Goal: Transaction & Acquisition: Purchase product/service

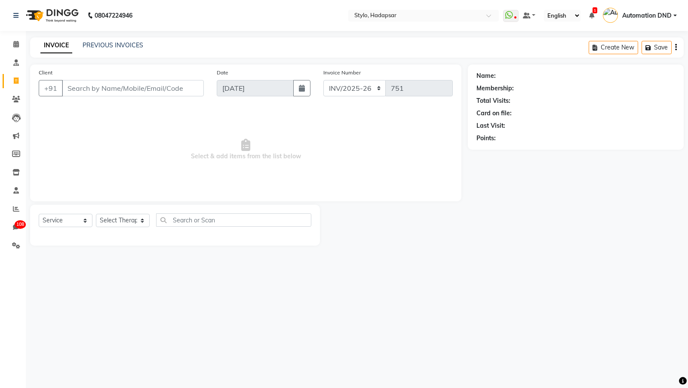
select select "157"
select select "service"
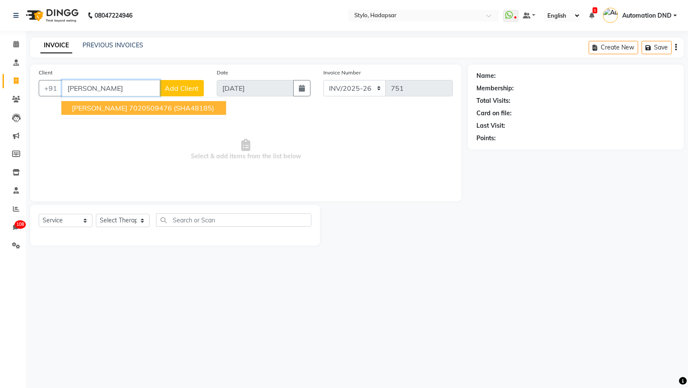
click at [132, 108] on ngb-highlight "7020509476" at bounding box center [150, 108] width 43 height 9
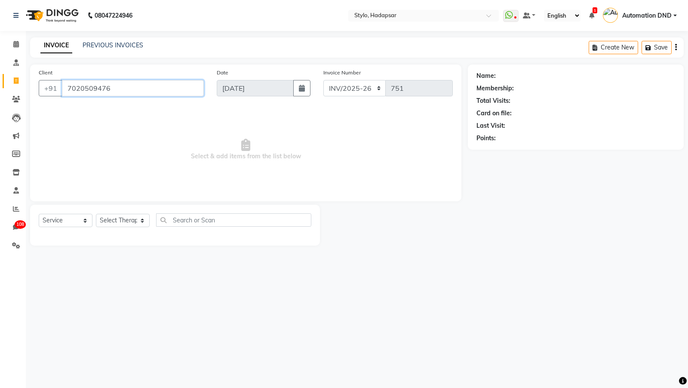
type input "7020509476"
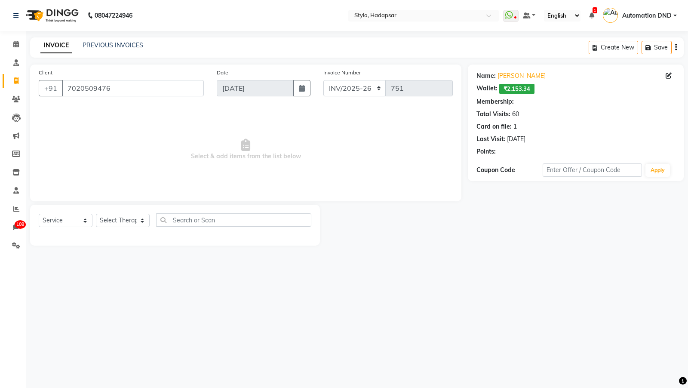
select select "5: Object"
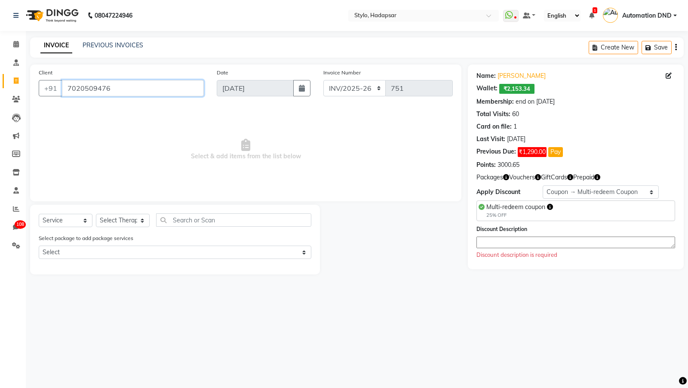
drag, startPoint x: 116, startPoint y: 88, endPoint x: 37, endPoint y: 88, distance: 79.5
click at [37, 88] on div "Client [PHONE_NUMBER]" at bounding box center [121, 85] width 178 height 35
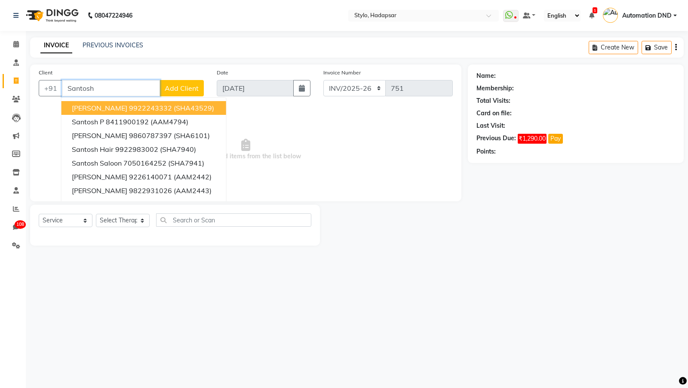
click at [80, 105] on span "[PERSON_NAME]" at bounding box center [99, 108] width 55 height 9
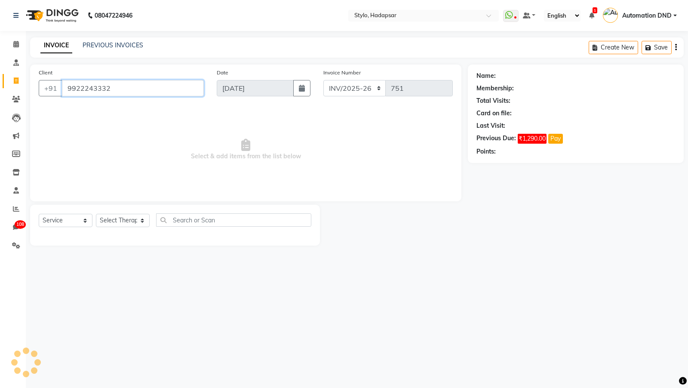
type input "9922243332"
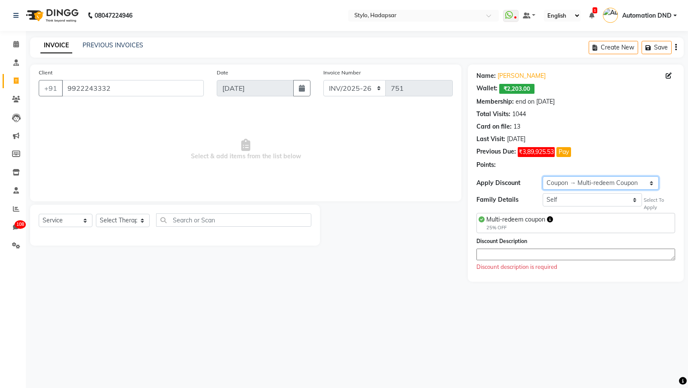
click at [589, 181] on select "Select Membership → Arc Membership Membership → Arc Membership Membership → Arc…" at bounding box center [600, 182] width 116 height 13
select select "1: Object"
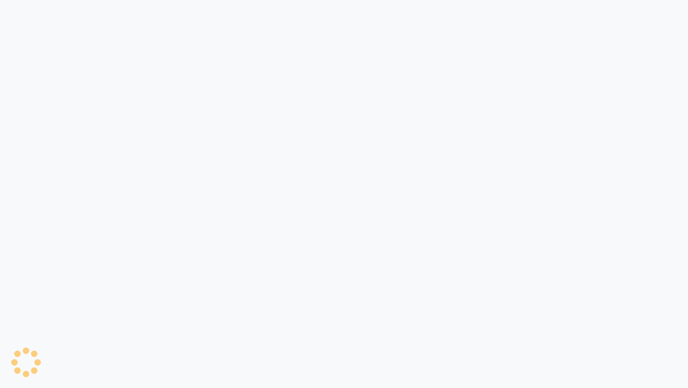
select select "service"
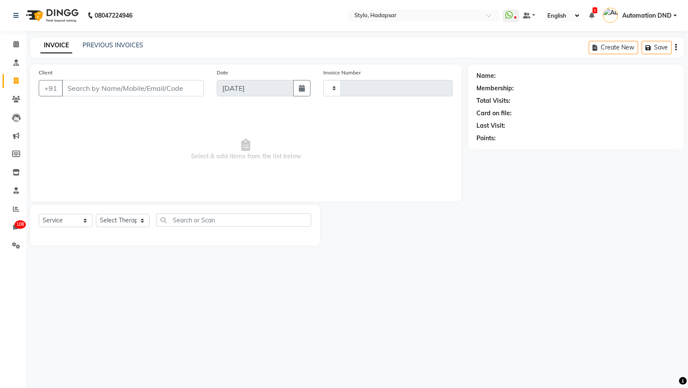
type input "751"
select select "157"
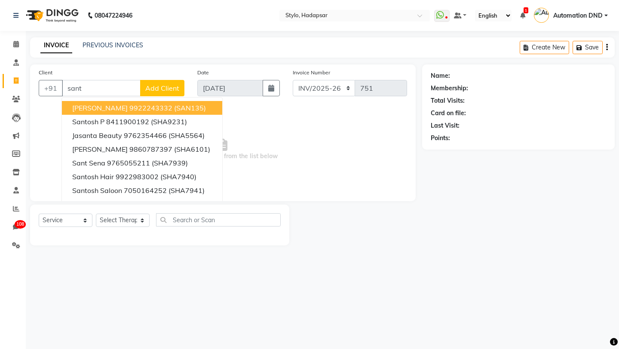
click at [101, 109] on span "[PERSON_NAME]" at bounding box center [99, 108] width 55 height 9
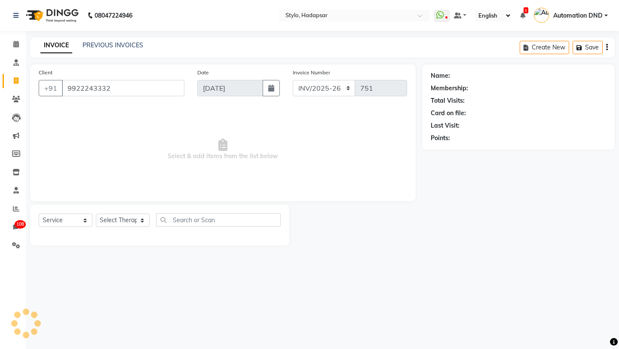
type input "9922243332"
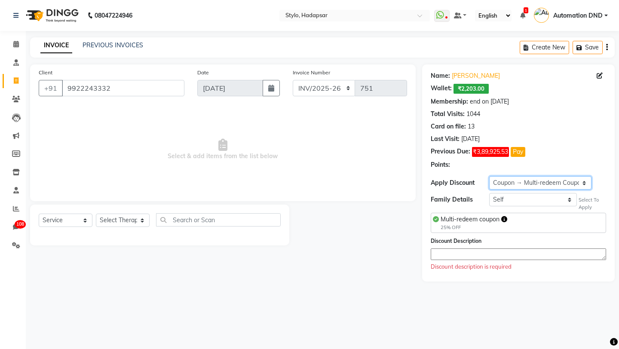
click at [496, 182] on select "Select Membership → Arc Membership Membership → Arc Membership Membership → Arc…" at bounding box center [540, 182] width 102 height 13
select select "1: Object"
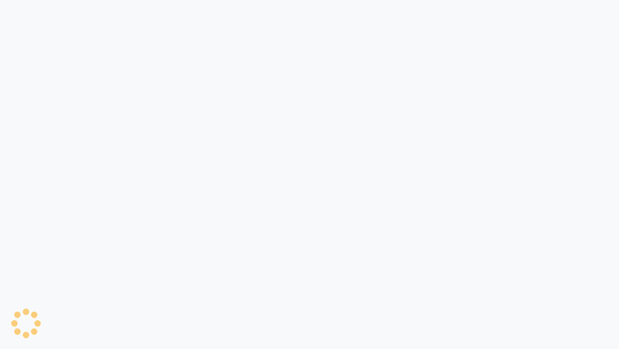
select select "service"
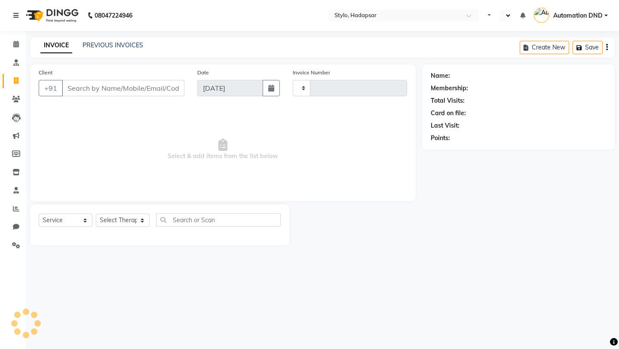
type input "751"
select select "en"
select select "157"
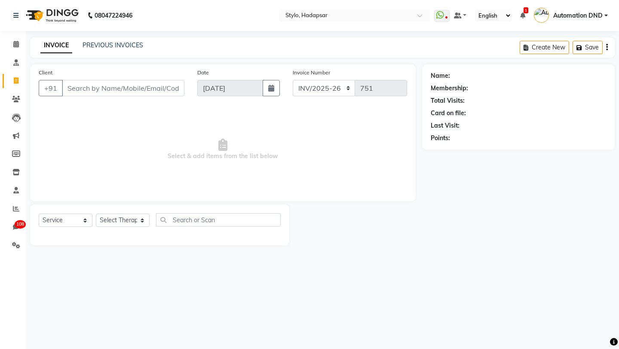
type input "l"
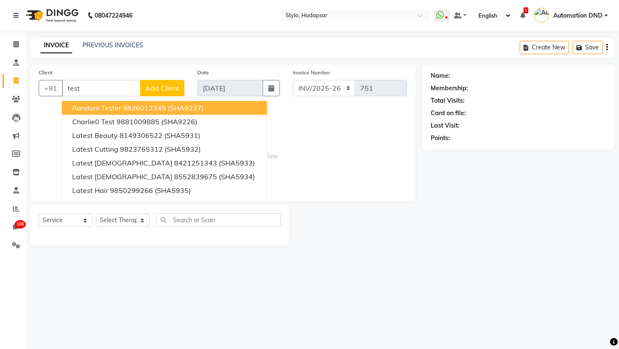
click at [86, 103] on button "Random Tester 9826012345 (SHA9227)" at bounding box center [164, 108] width 205 height 14
type input "9826012345"
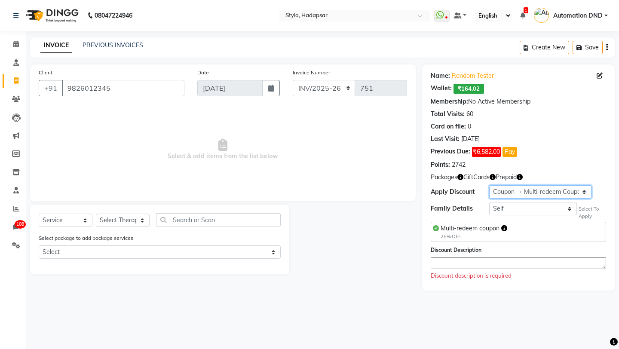
click at [519, 189] on select "Select Loyalty → Birthday This Month → Level 10 Coupon → Multi-redeem Coupon Co…" at bounding box center [540, 191] width 102 height 13
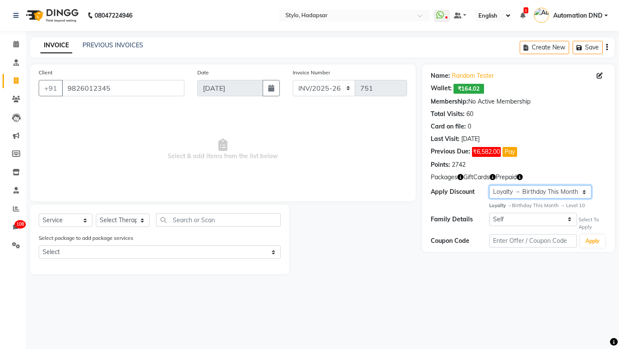
click at [501, 190] on select "Select Loyalty → Birthday This Month → Level 10 Coupon → Multi-redeem Coupon Co…" at bounding box center [540, 191] width 102 height 13
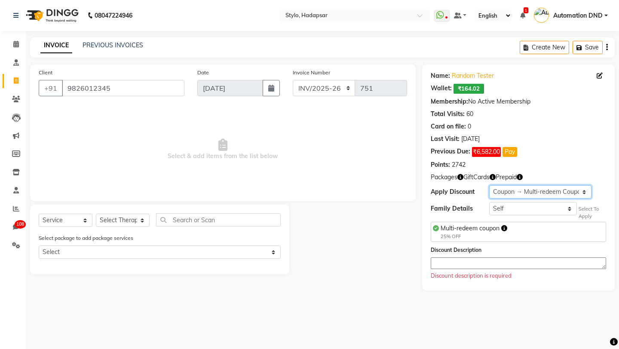
click at [504, 190] on select "Select Loyalty → Birthday This Month → Level 10 Coupon → Multi-redeem Coupon Co…" at bounding box center [540, 191] width 102 height 13
click at [505, 186] on select "Select Loyalty → Birthday This Month → Level 10 Coupon → Multi-redeem Coupon Co…" at bounding box center [540, 191] width 102 height 13
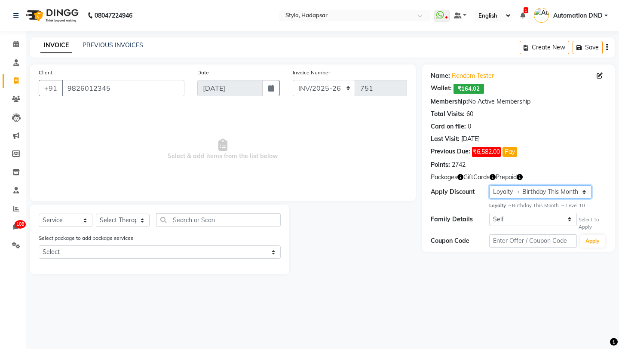
click at [542, 194] on select "Select Loyalty → Birthday This Month → Level 10 Coupon → Multi-redeem Coupon Co…" at bounding box center [540, 191] width 102 height 13
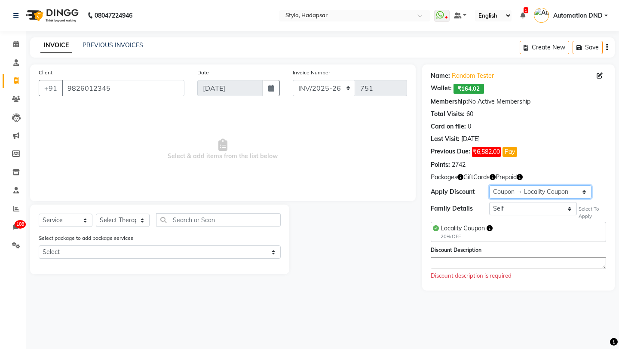
click at [528, 191] on select "Select Loyalty → Birthday This Month → Level 10 Coupon → Multi-redeem Coupon Co…" at bounding box center [540, 191] width 102 height 13
click at [518, 190] on select "Select Loyalty → Birthday This Month → Level 10 Coupon → Multi-redeem Coupon Co…" at bounding box center [540, 191] width 102 height 13
select select "1: Object"
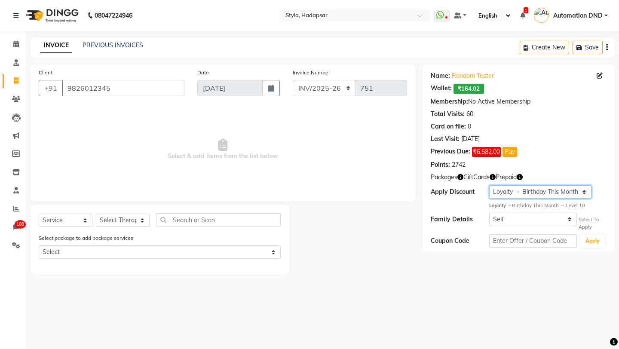
click at [547, 190] on select "Select Loyalty → Birthday This Month → Level 10 Coupon → Multi-redeem Coupon Co…" at bounding box center [540, 191] width 102 height 13
click at [507, 194] on select "Select Loyalty → Birthday This Month → Level 10 Coupon → Multi-redeem Coupon Co…" at bounding box center [540, 191] width 102 height 13
click at [14, 125] on li "Leads" at bounding box center [13, 117] width 26 height 18
click at [15, 117] on icon at bounding box center [16, 117] width 9 height 9
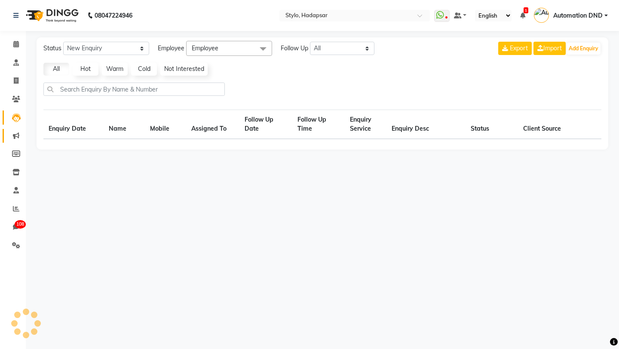
select select "10"
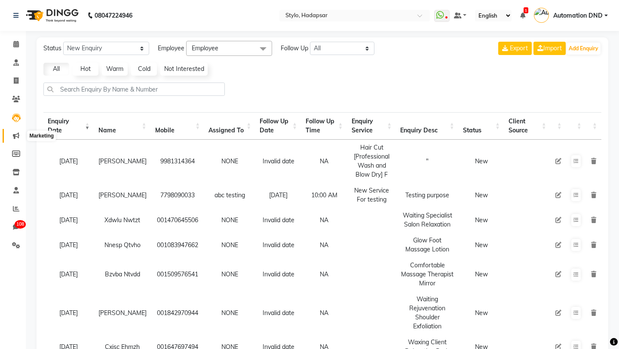
click at [18, 135] on icon at bounding box center [16, 135] width 6 height 6
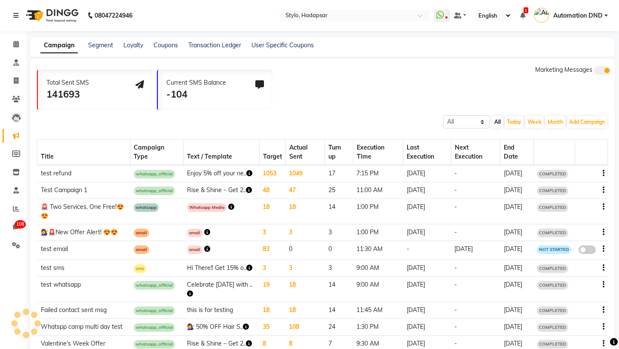
click at [120, 43] on div "Campaign Segment Loyalty Coupons Transaction Ledger User Specific Coupons" at bounding box center [172, 45] width 284 height 9
click at [135, 43] on link "Loyalty" at bounding box center [133, 45] width 20 height 8
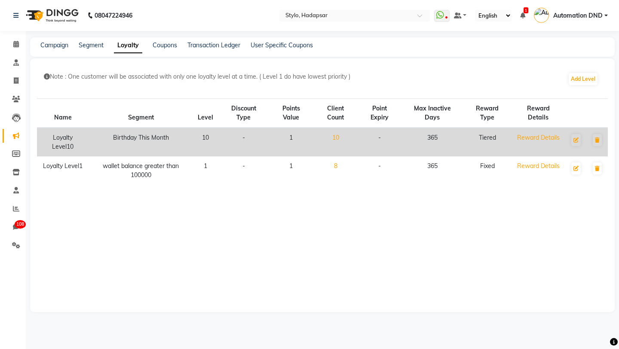
click at [339, 137] on link "10" at bounding box center [335, 138] width 7 height 8
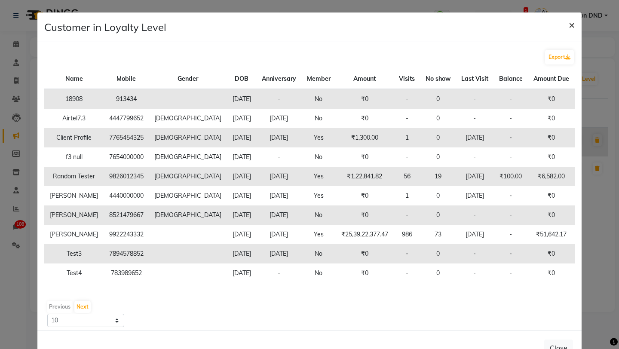
click at [570, 28] on span "×" at bounding box center [572, 24] width 6 height 13
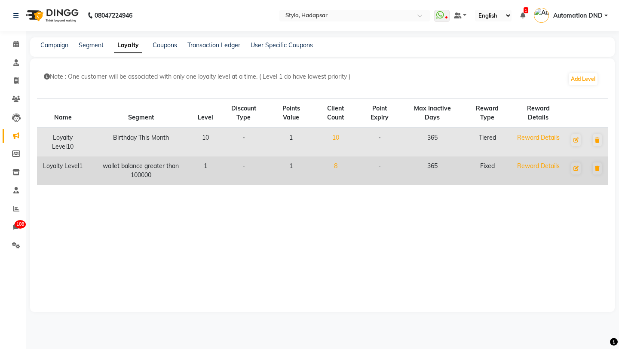
click at [337, 167] on link "8" at bounding box center [335, 166] width 3 height 8
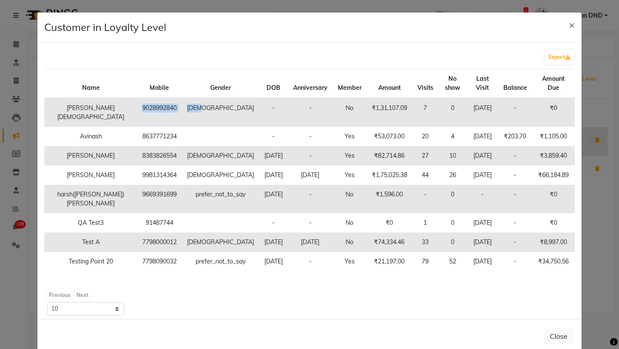
drag, startPoint x: 156, startPoint y: 110, endPoint x: 185, endPoint y: 114, distance: 29.9
click at [185, 114] on tr "Ankit Jain 9028992840 male - - No ₹1,31,107.09 7 0 Apr 07, 2025 - ₹0" at bounding box center [309, 112] width 530 height 29
click at [137, 107] on td "9028992840" at bounding box center [159, 112] width 45 height 29
click at [569, 26] on span "×" at bounding box center [572, 24] width 6 height 13
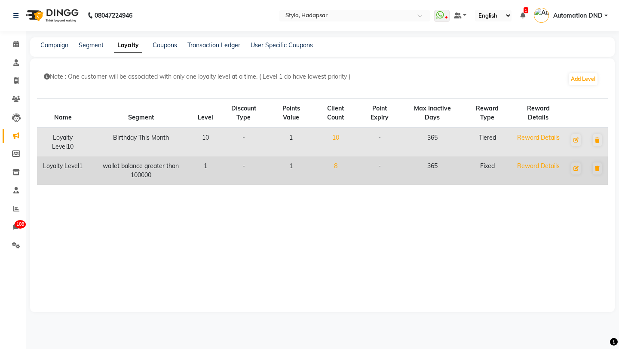
click at [337, 163] on link "8" at bounding box center [335, 166] width 3 height 8
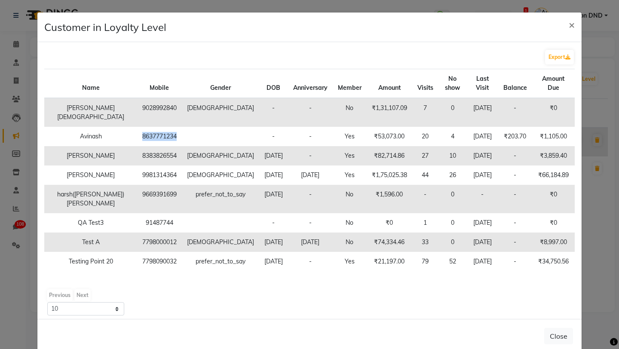
drag, startPoint x: 117, startPoint y: 134, endPoint x: 161, endPoint y: 135, distance: 44.3
click at [161, 135] on tr "Avinash 8637771234 - - Yes ₹53,073.00 20 4 Aug 28, 2025 ₹203.70 ₹1,105.00" at bounding box center [309, 136] width 530 height 19
copy td "8637771234"
click at [573, 24] on span "×" at bounding box center [572, 24] width 6 height 13
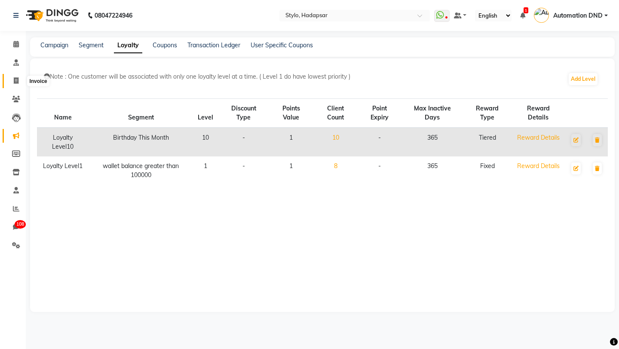
click at [11, 78] on span at bounding box center [16, 81] width 15 height 10
select select "service"
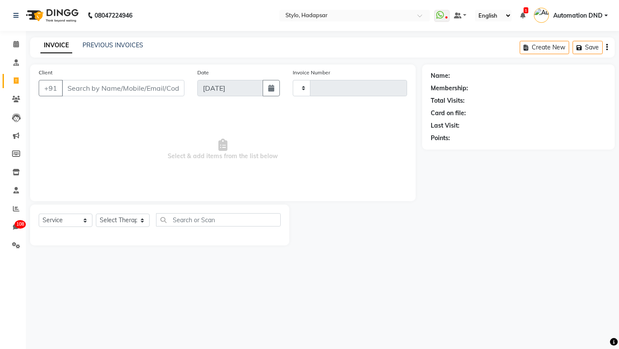
type input "751"
select select "157"
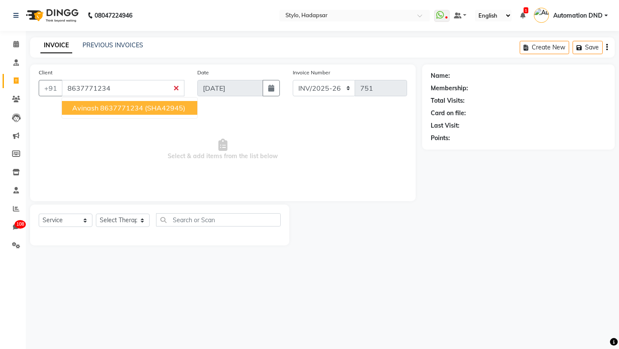
click at [116, 108] on ngb-highlight "8637771234" at bounding box center [121, 108] width 43 height 9
type input "8637771234"
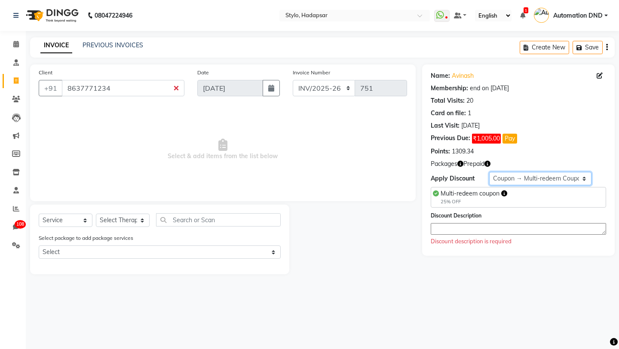
click at [523, 174] on select "Select Membership → Annual membership Membership → Arc Membership Membership → …" at bounding box center [540, 178] width 102 height 13
select select "1: Object"
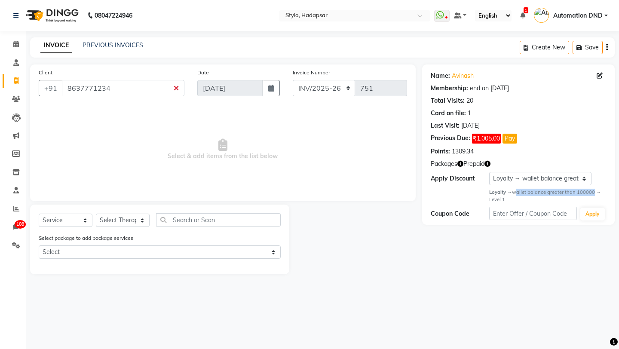
drag, startPoint x: 513, startPoint y: 193, endPoint x: 591, endPoint y: 193, distance: 77.8
click at [591, 193] on div "Loyalty → wallet balance greater than 100000 → Level 1" at bounding box center [547, 196] width 117 height 15
click at [547, 181] on select "Select Membership → Annual membership Membership → Arc Membership Membership → …" at bounding box center [540, 178] width 102 height 13
drag, startPoint x: 488, startPoint y: 200, endPoint x: 519, endPoint y: 200, distance: 30.9
click at [519, 200] on div "Name: Avinash Membership: end on Aug 12, 2026 Total Visits: 20 Card on file: 1 …" at bounding box center [518, 144] width 193 height 160
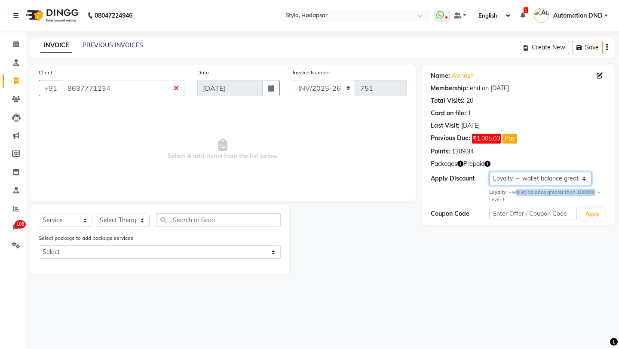
click at [518, 181] on select "Select Membership → Annual membership Membership → Arc Membership Membership → …" at bounding box center [540, 178] width 102 height 13
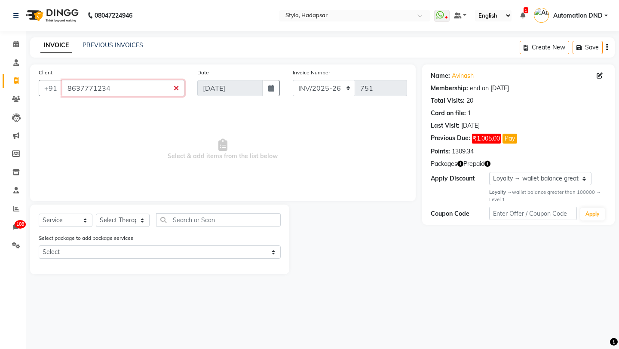
click at [174, 88] on input "8637771234" at bounding box center [123, 88] width 122 height 16
click at [175, 88] on input "8637771234" at bounding box center [123, 88] width 122 height 16
click at [179, 88] on input "8637771234" at bounding box center [123, 88] width 122 height 16
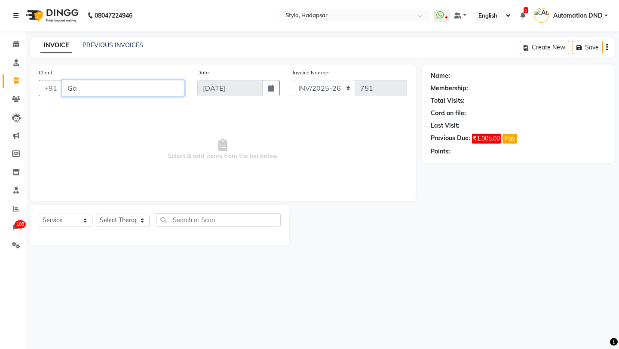
type input "G"
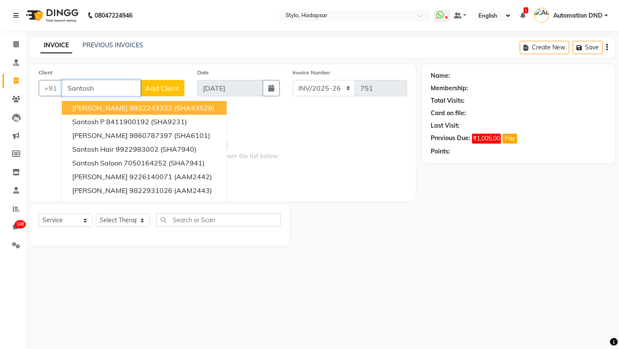
click at [112, 108] on span "[PERSON_NAME]" at bounding box center [99, 108] width 55 height 9
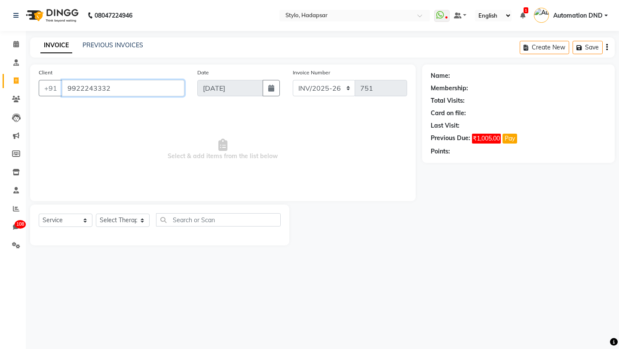
type input "9922243332"
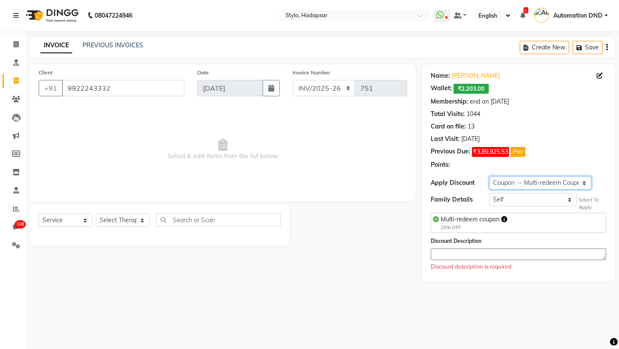
click at [507, 187] on select "Select Membership → Arc Membership Membership → Arc Membership Membership → Arc…" at bounding box center [540, 182] width 102 height 13
select select "1: Object"
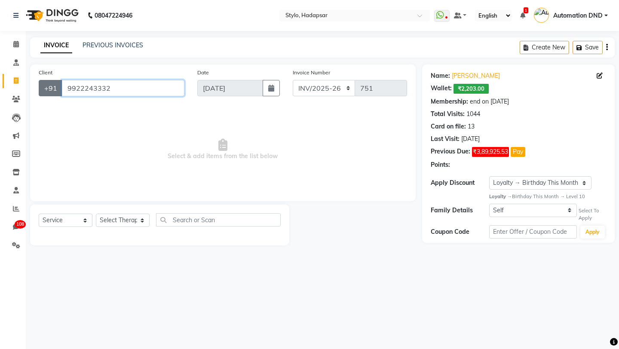
drag, startPoint x: 120, startPoint y: 92, endPoint x: 52, endPoint y: 84, distance: 68.0
click at [52, 84] on div "+91 9922243332" at bounding box center [112, 88] width 146 height 16
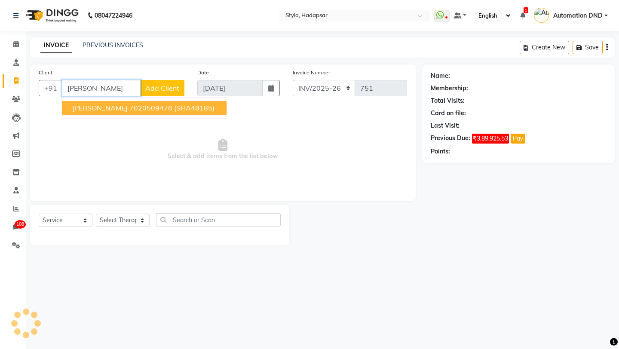
click at [104, 110] on span "[PERSON_NAME]" at bounding box center [99, 108] width 55 height 9
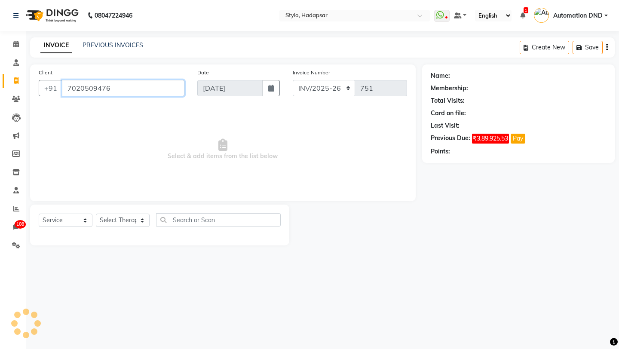
type input "7020509476"
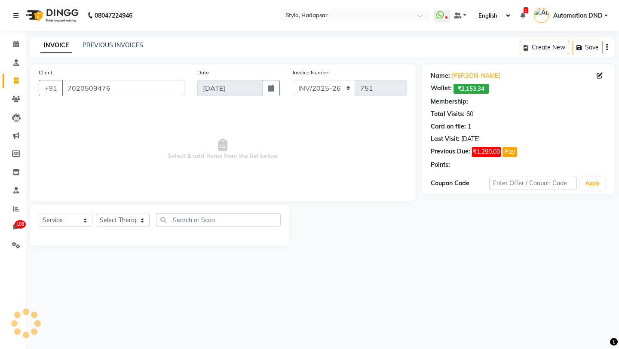
select select "5: Object"
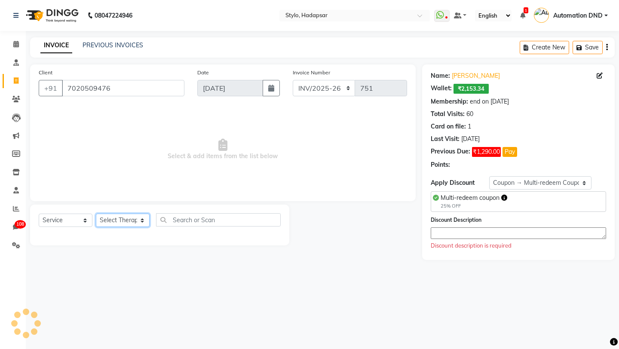
click at [101, 220] on select "Select Therapist aadi manav Abc testing abhi Admin A Amit Ankit magan Anuja ash…" at bounding box center [123, 220] width 54 height 13
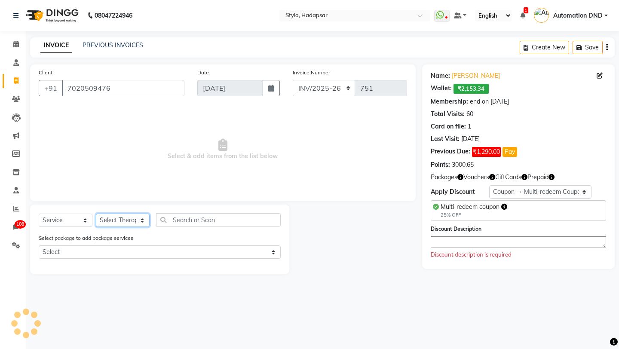
click at [120, 218] on select "Select Therapist aadi manav Abc testing abhi Admin A Amit Ankit magan Anuja ash…" at bounding box center [123, 220] width 54 height 13
select select "439"
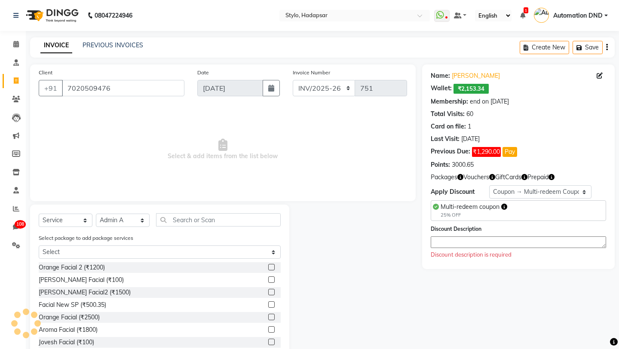
click at [271, 267] on label at bounding box center [271, 267] width 6 height 6
click at [271, 267] on input "checkbox" at bounding box center [271, 268] width 6 height 6
checkbox input "true"
select select "Z73944"
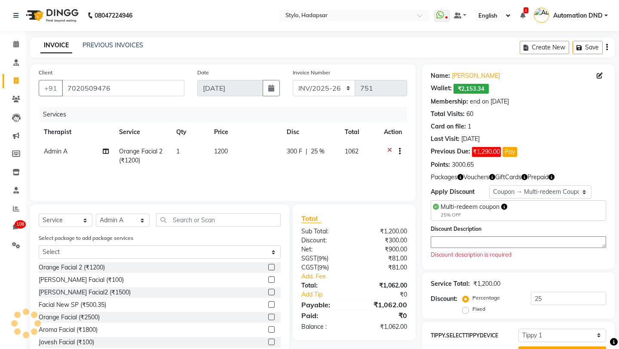
checkbox input "false"
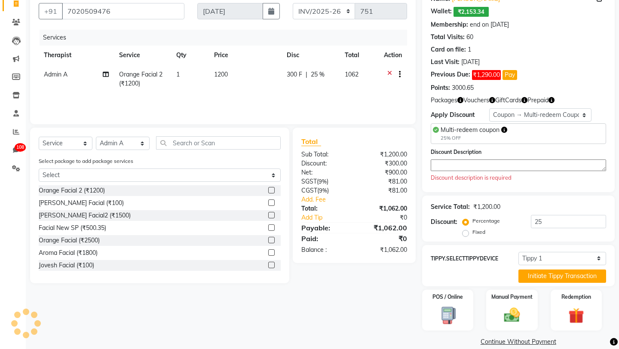
scroll to position [79, 0]
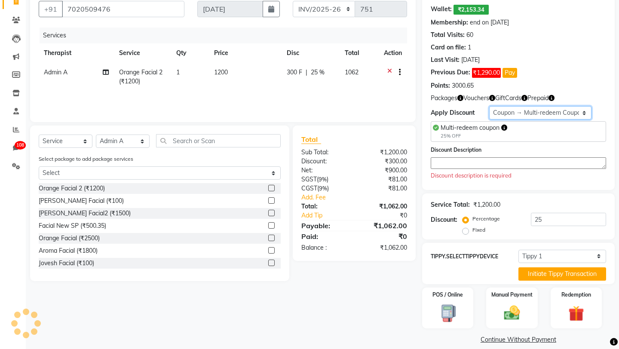
click at [517, 112] on select "Select Membership → Membership Redemption Test Membership → testing San Members…" at bounding box center [540, 112] width 102 height 13
select select "0:"
type input "0"
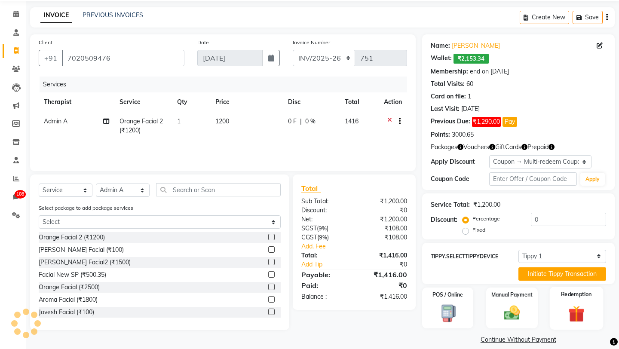
click at [571, 303] on img at bounding box center [576, 313] width 27 height 20
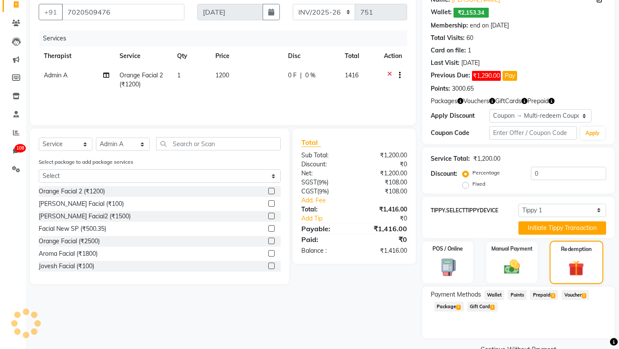
scroll to position [86, 0]
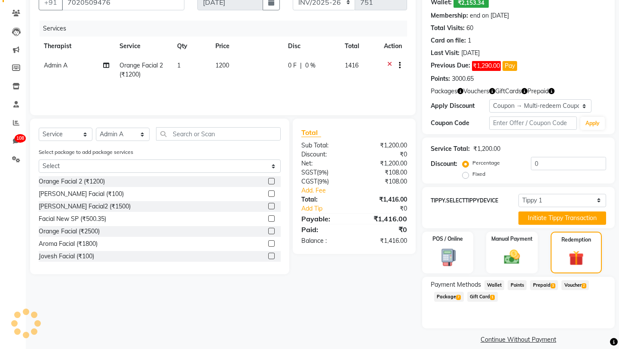
click at [447, 292] on span "Package 7" at bounding box center [449, 297] width 30 height 10
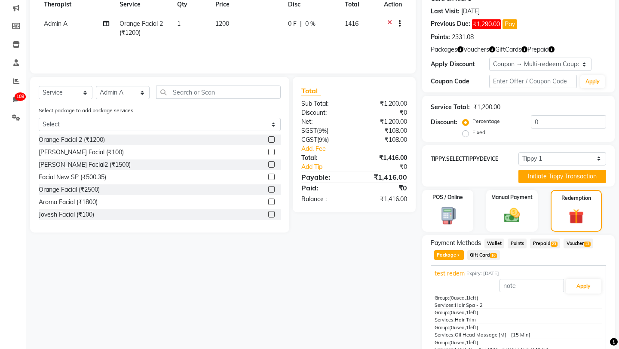
scroll to position [0, 0]
click at [588, 283] on button "Apply" at bounding box center [584, 289] width 36 height 15
type input "test redem"
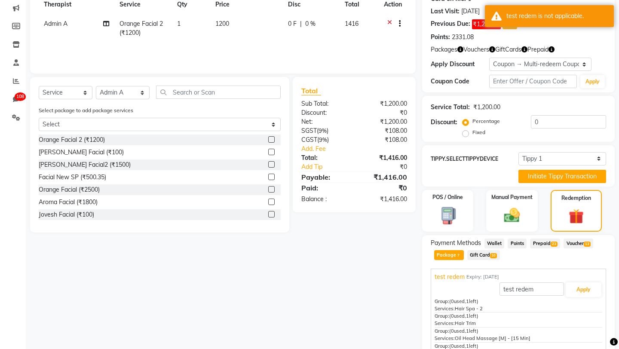
drag, startPoint x: 455, startPoint y: 299, endPoint x: 490, endPoint y: 298, distance: 34.4
click at [490, 305] on div "Services: Hair Spa - 2" at bounding box center [519, 308] width 168 height 7
copy span "Hair Spa - 2"
click at [215, 94] on input "text" at bounding box center [218, 92] width 125 height 13
paste input "Hair Spa - 2"
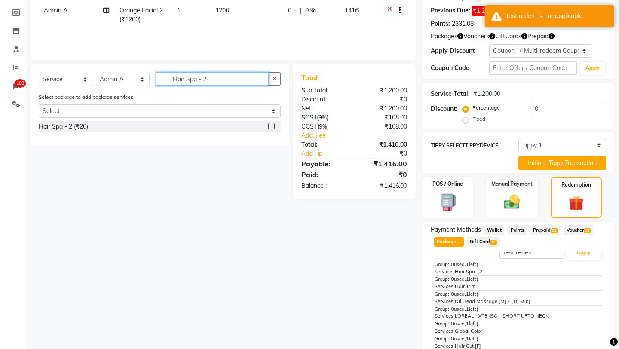
scroll to position [25, 0]
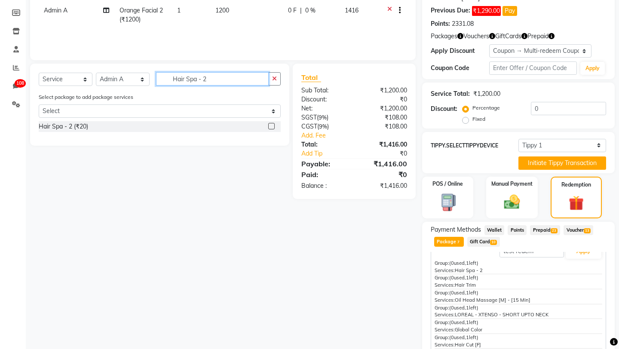
type input "Hair Spa - 2"
drag, startPoint x: 455, startPoint y: 275, endPoint x: 494, endPoint y: 275, distance: 38.7
click at [494, 282] on div "Services: Hair Trim" at bounding box center [519, 285] width 168 height 7
copy span "Hair Trim"
click at [273, 77] on icon "button" at bounding box center [274, 79] width 5 height 6
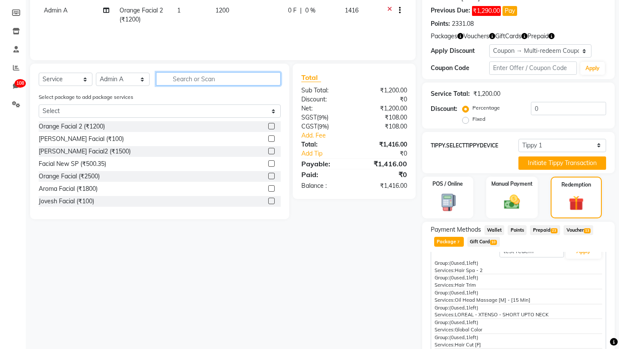
paste input "Hair Trim"
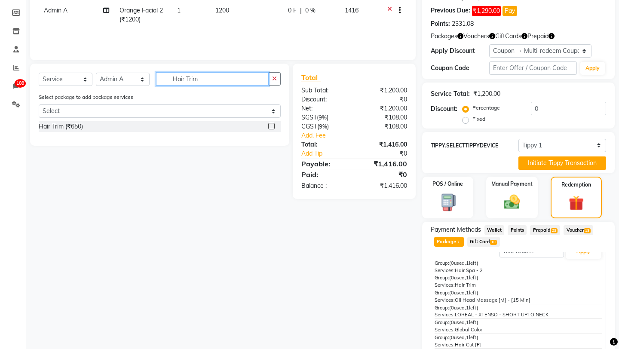
type input "Hair Trim"
click at [271, 125] on label at bounding box center [271, 126] width 6 height 6
click at [271, 125] on input "checkbox" at bounding box center [271, 127] width 6 height 6
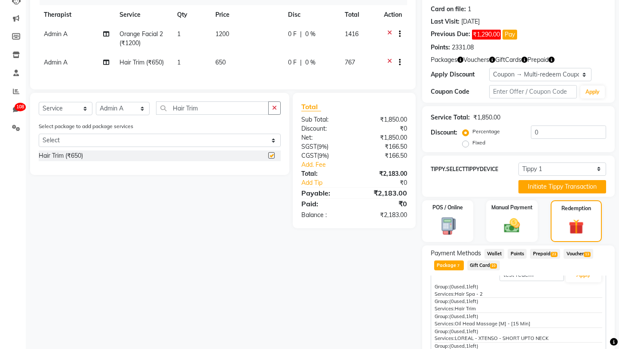
checkbox input "false"
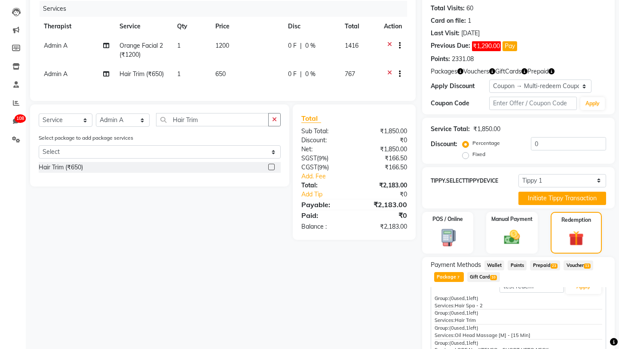
scroll to position [99, 0]
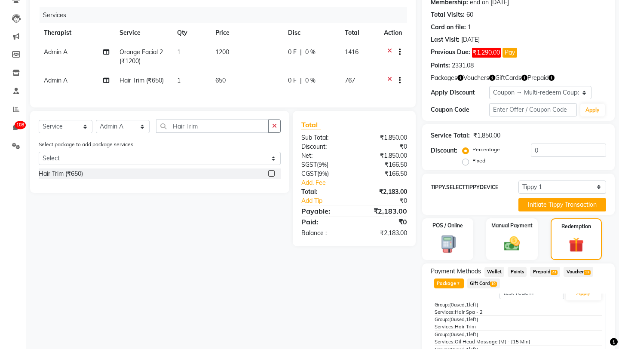
click at [389, 50] on icon at bounding box center [389, 53] width 5 height 11
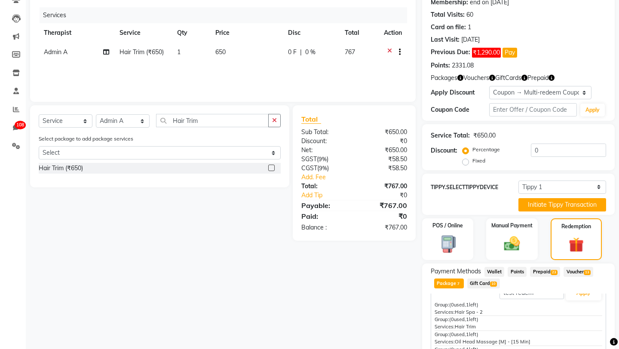
scroll to position [1, 0]
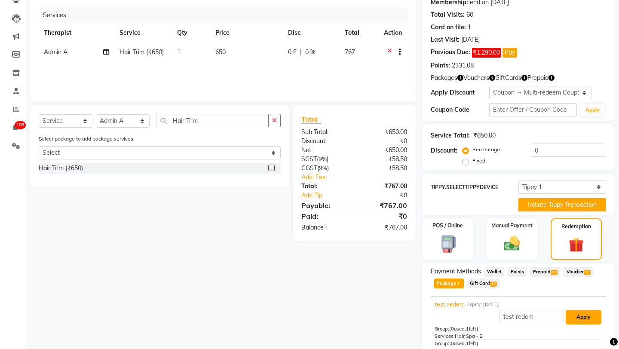
click at [577, 310] on button "Apply" at bounding box center [584, 317] width 36 height 15
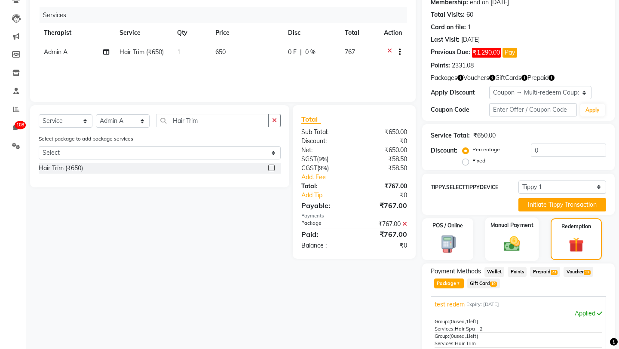
click at [511, 239] on img at bounding box center [512, 243] width 27 height 19
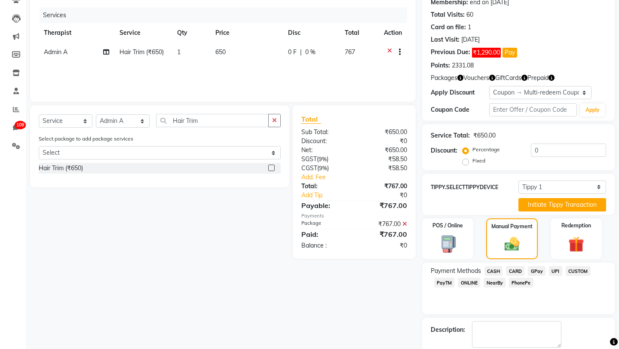
scroll to position [134, 0]
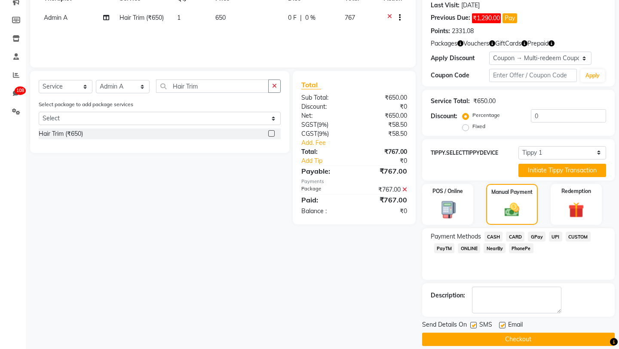
click at [474, 322] on label at bounding box center [473, 325] width 6 height 6
click at [474, 323] on input "checkbox" at bounding box center [473, 326] width 6 height 6
checkbox input "false"
click at [503, 322] on label at bounding box center [502, 325] width 6 height 6
click at [503, 323] on input "checkbox" at bounding box center [502, 326] width 6 height 6
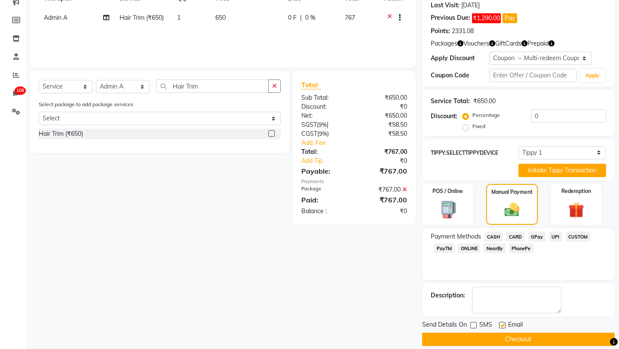
checkbox input "false"
click at [491, 232] on span "CASH" at bounding box center [493, 237] width 18 height 10
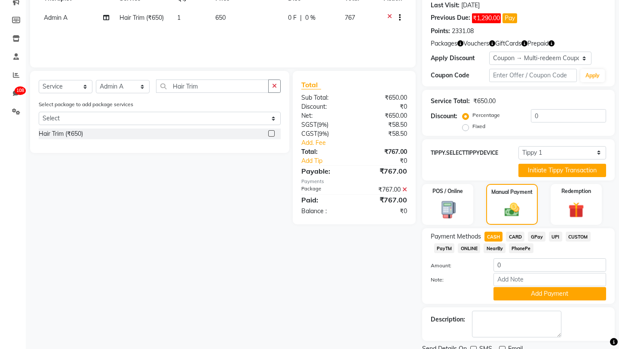
scroll to position [158, 0]
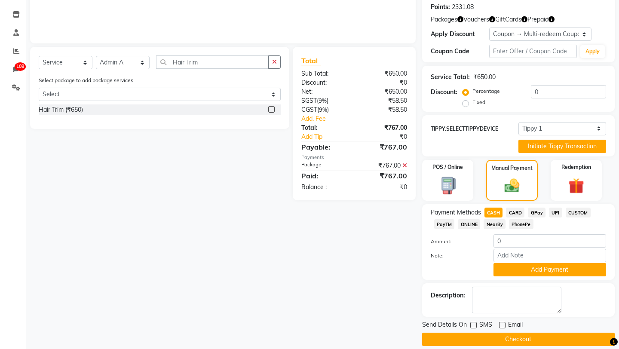
click at [469, 333] on button "Checkout" at bounding box center [518, 339] width 193 height 13
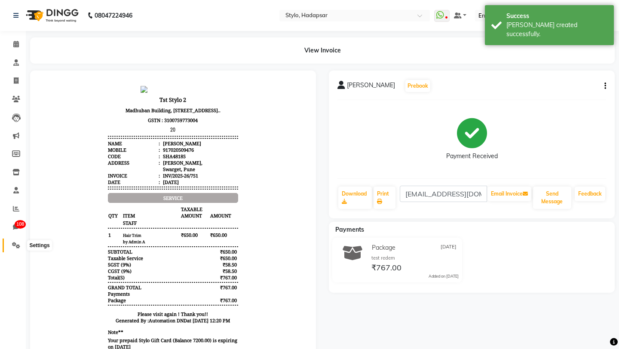
click at [14, 244] on icon at bounding box center [16, 245] width 8 height 6
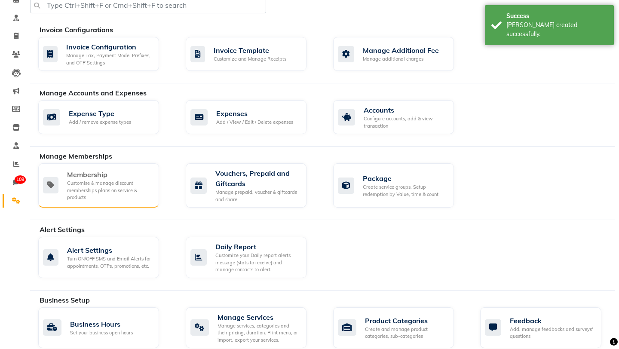
scroll to position [45, 0]
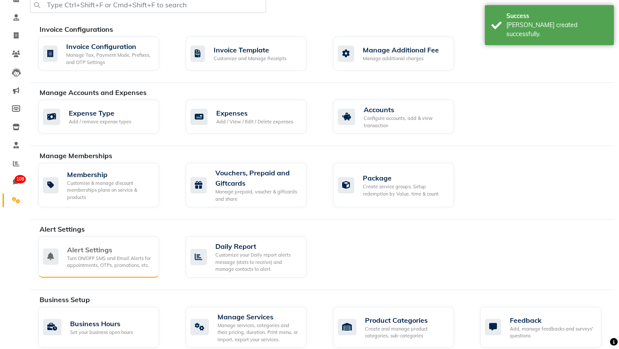
click at [92, 251] on div "Alert Settings" at bounding box center [109, 250] width 85 height 10
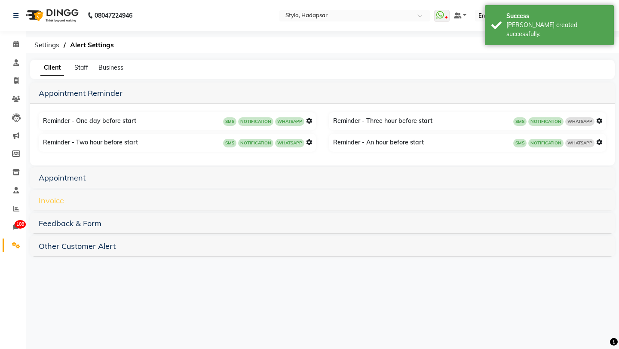
click at [59, 200] on link "Invoice" at bounding box center [51, 201] width 25 height 10
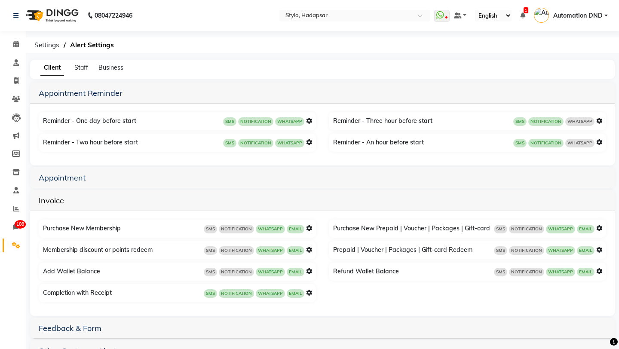
scroll to position [21, 0]
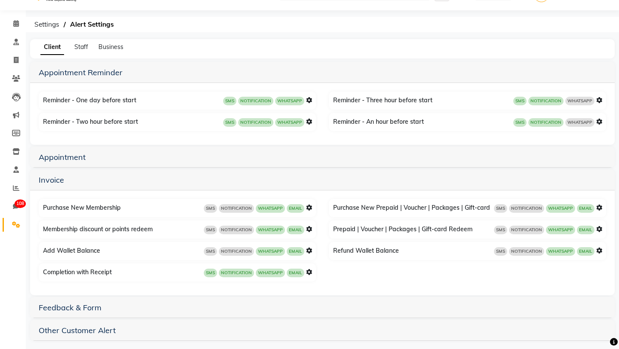
click at [601, 229] on icon at bounding box center [599, 229] width 6 height 6
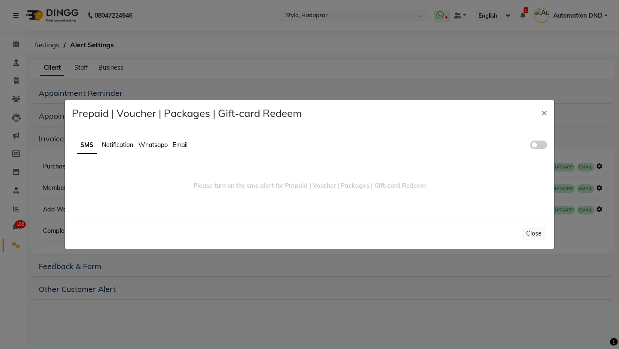
click at [150, 144] on span "Whatsapp" at bounding box center [152, 145] width 29 height 8
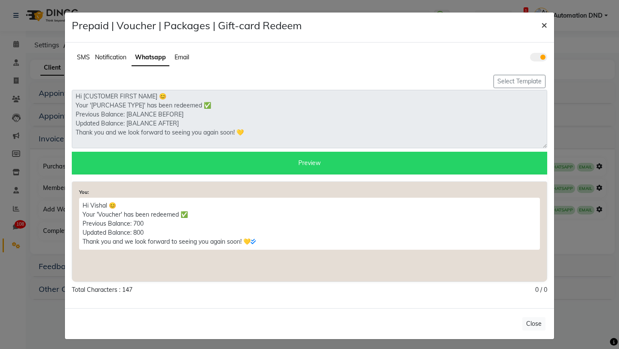
click at [539, 28] on button "×" at bounding box center [544, 24] width 20 height 24
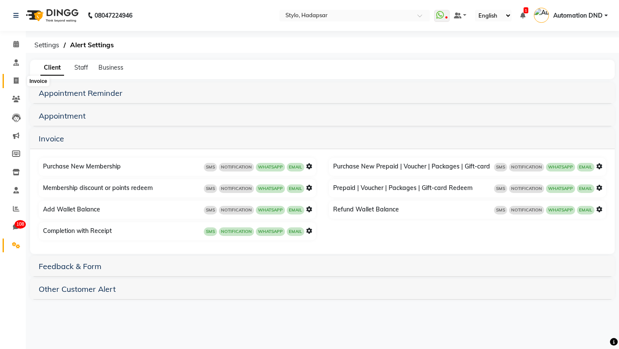
click at [14, 83] on icon at bounding box center [16, 80] width 5 height 6
select select "service"
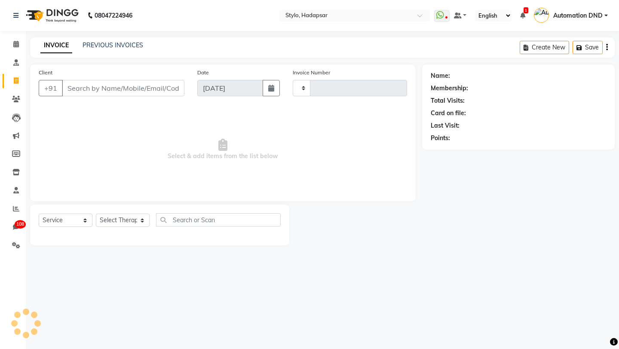
type input "752"
select select "157"
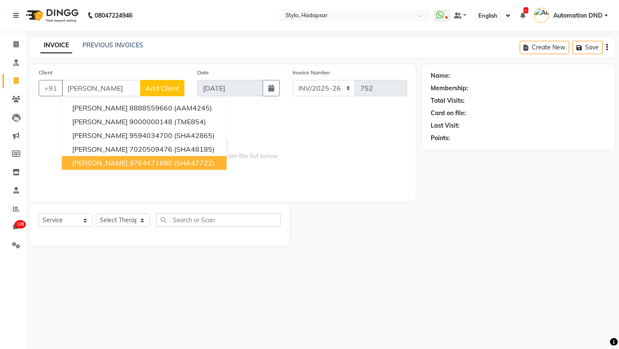
click at [93, 162] on span "Ganesh P" at bounding box center [99, 163] width 55 height 9
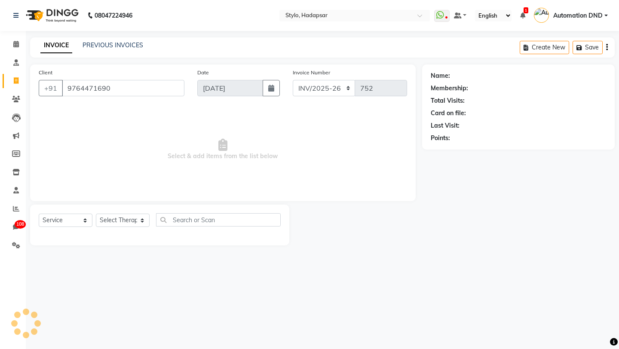
type input "9764471690"
click at [93, 162] on span "Select & add items from the list below" at bounding box center [223, 150] width 368 height 86
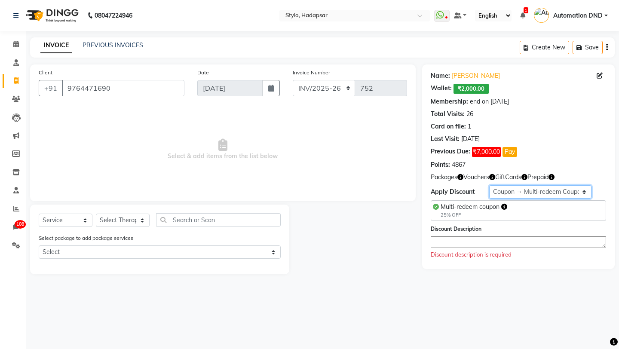
click at [502, 196] on select "Select Membership → April membership on stylo Membership → Shearz 20% Yearly Co…" at bounding box center [540, 191] width 102 height 13
click at [500, 192] on select "Select Membership → April membership on stylo Membership → Shearz 20% Yearly Co…" at bounding box center [540, 191] width 102 height 13
select select "0:"
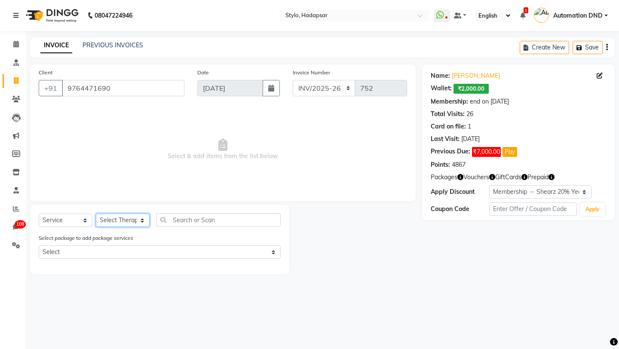
click at [141, 221] on select "Select Therapist aadi manav Abc testing abhi Admin A Amit Ankit magan Anuja ash…" at bounding box center [123, 220] width 54 height 13
select select "267"
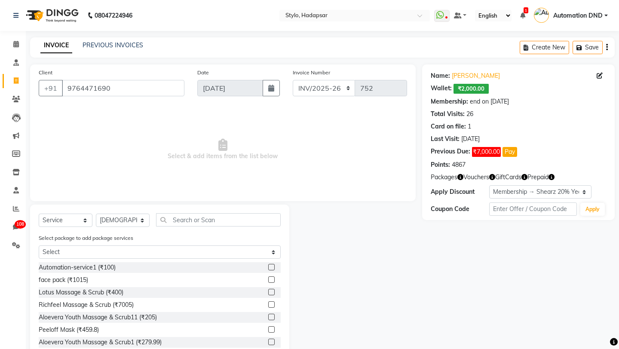
click at [271, 278] on label at bounding box center [271, 279] width 6 height 6
click at [271, 278] on input "checkbox" at bounding box center [271, 280] width 6 height 6
checkbox input "true"
select select "Z73944"
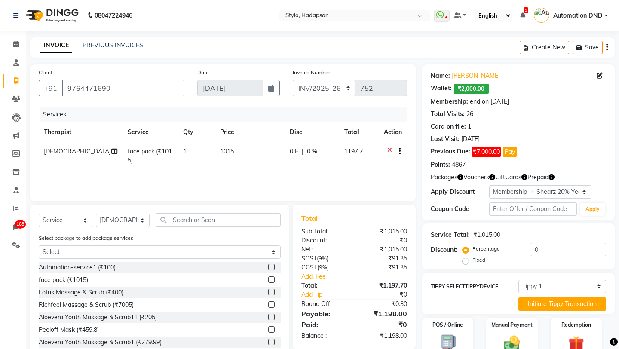
checkbox input "false"
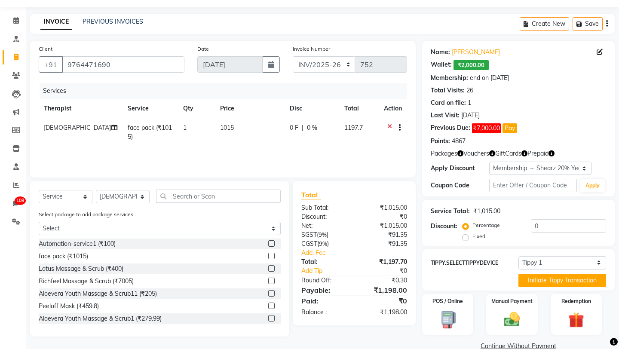
scroll to position [30, 0]
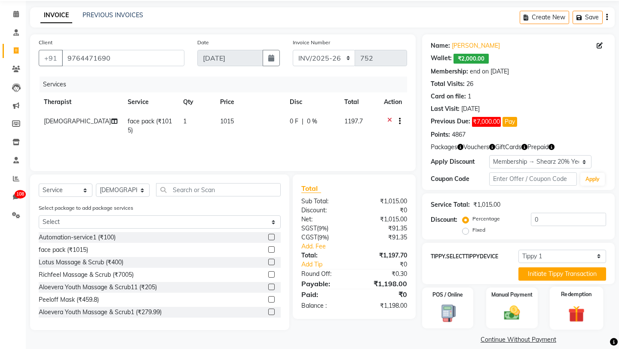
drag, startPoint x: 561, startPoint y: 295, endPoint x: 515, endPoint y: 311, distance: 49.1
click at [560, 295] on div "Redemption" at bounding box center [575, 308] width 53 height 43
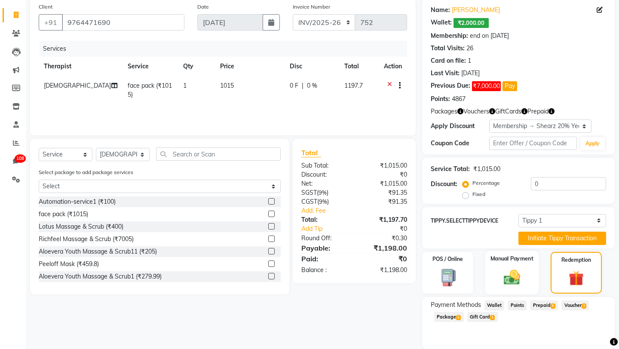
scroll to position [86, 0]
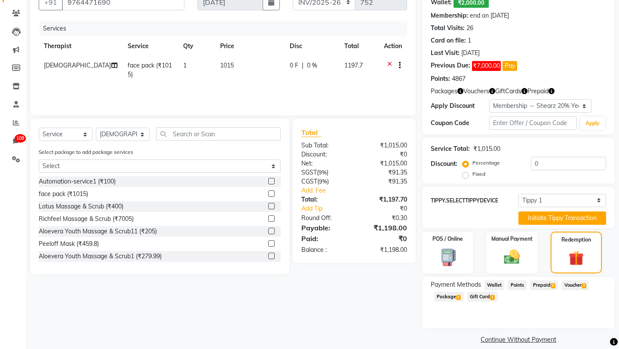
click at [454, 292] on span "Package 3" at bounding box center [449, 297] width 30 height 10
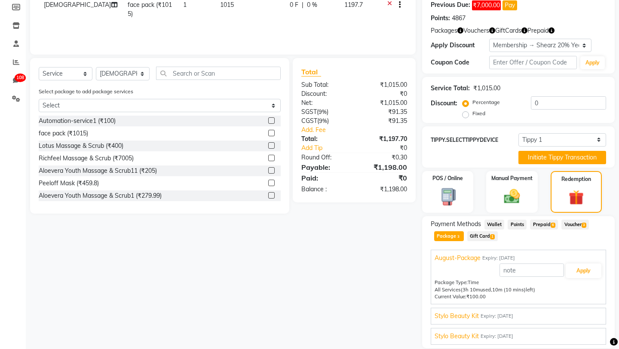
scroll to position [147, 0]
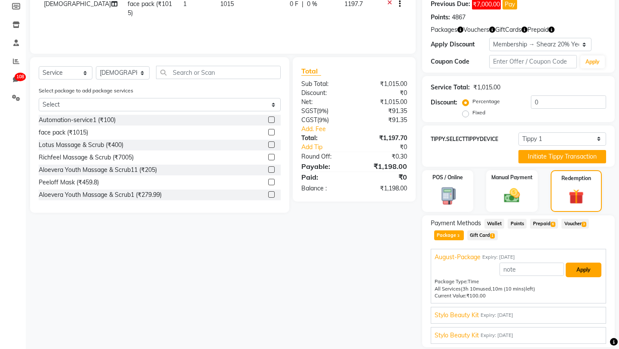
click at [585, 264] on button "Apply" at bounding box center [584, 270] width 36 height 15
type input "August-Package"
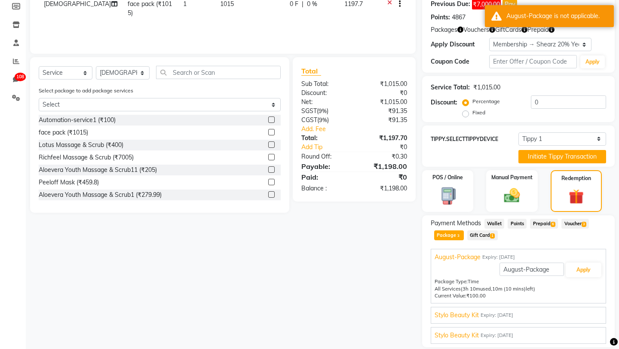
click at [452, 311] on span "Stylo Beauty Kit" at bounding box center [457, 315] width 44 height 9
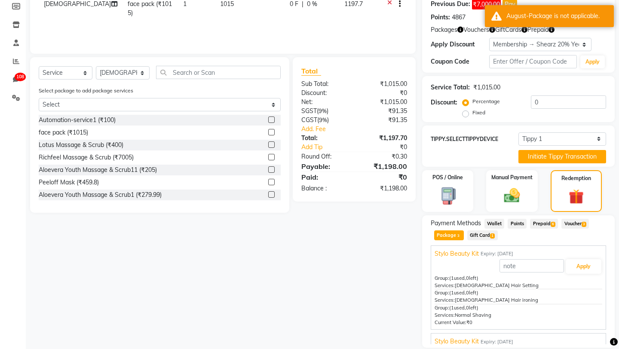
scroll to position [29, 0]
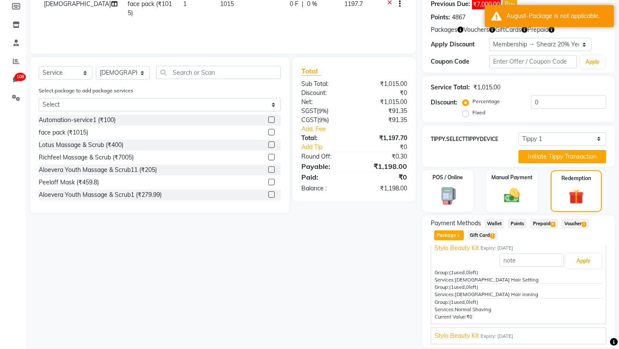
click at [470, 331] on span "Stylo Beauty Kit" at bounding box center [457, 335] width 44 height 9
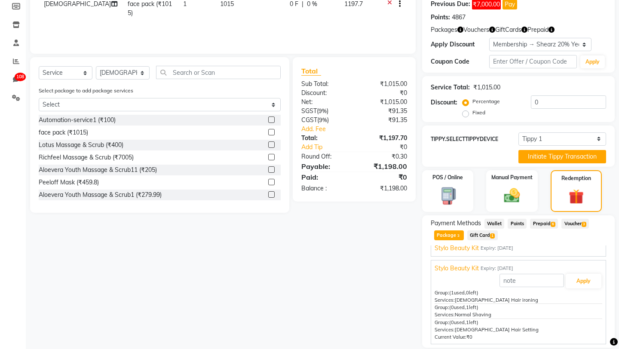
scroll to position [150, 0]
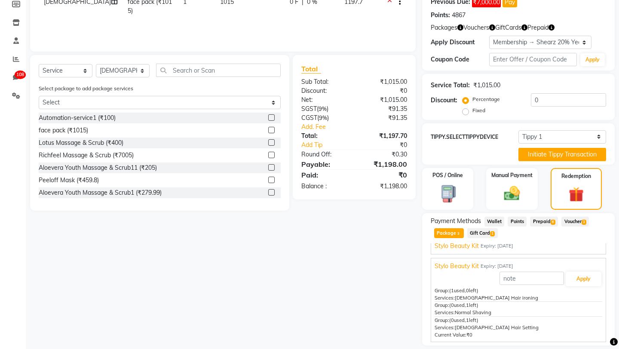
drag, startPoint x: 456, startPoint y: 303, endPoint x: 494, endPoint y: 306, distance: 38.4
click at [494, 306] on div "Group: (0 used, 1 left) Services: Normal Shaving" at bounding box center [519, 309] width 168 height 15
copy span "Normal Shaving"
click at [193, 72] on input "text" at bounding box center [218, 70] width 125 height 13
paste input "Normal Shaving"
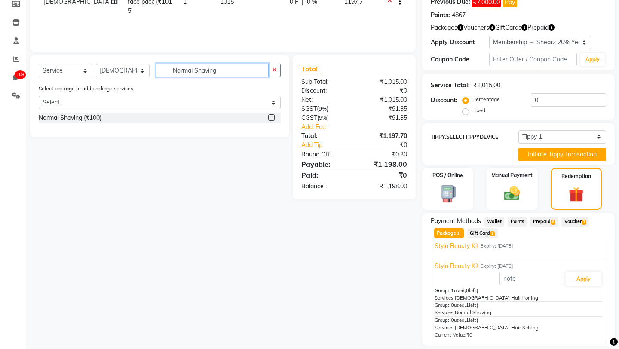
type input "Normal Shaving"
click at [268, 118] on label at bounding box center [271, 117] width 6 height 6
click at [268, 118] on input "checkbox" at bounding box center [271, 118] width 6 height 6
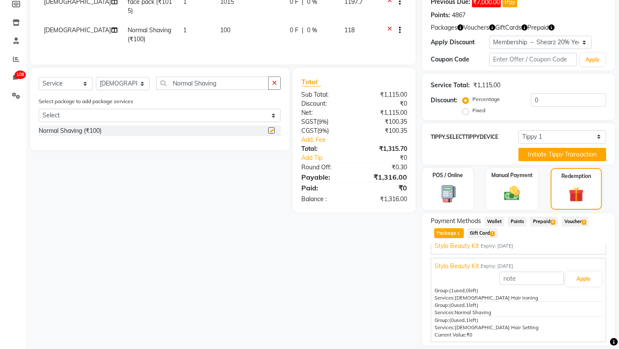
checkbox input "false"
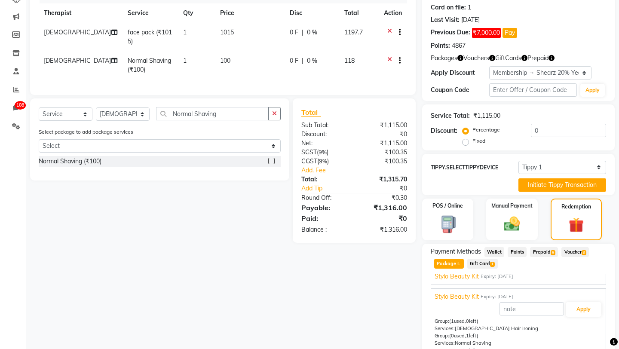
scroll to position [119, 0]
click at [389, 29] on icon at bounding box center [389, 33] width 5 height 11
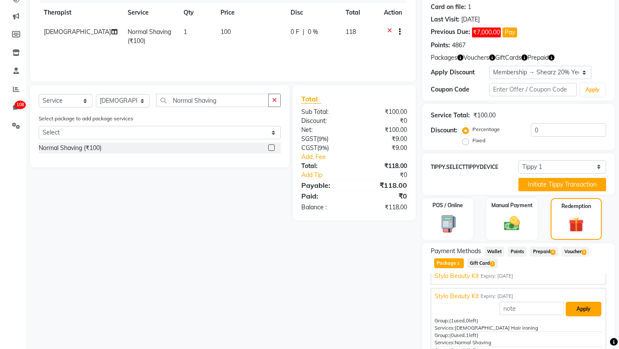
click at [583, 302] on button "Apply" at bounding box center [584, 309] width 36 height 15
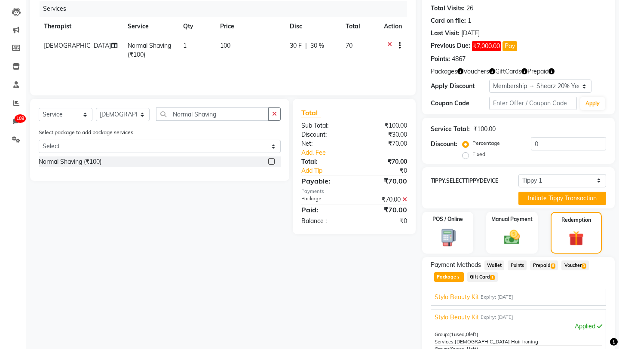
scroll to position [106, 0]
click at [501, 230] on img at bounding box center [512, 236] width 27 height 19
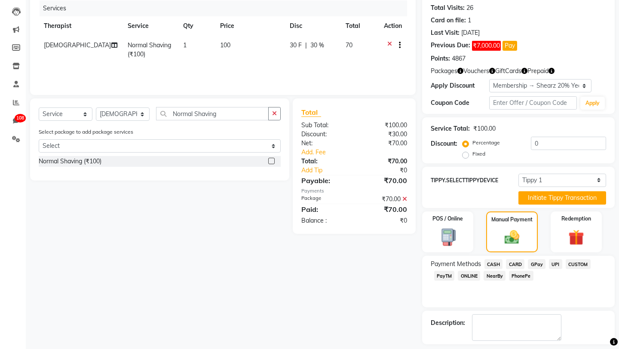
scroll to position [134, 0]
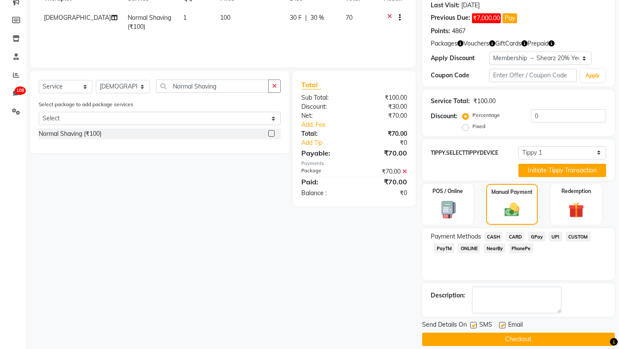
click at [473, 322] on label at bounding box center [473, 325] width 6 height 6
click at [473, 323] on input "checkbox" at bounding box center [473, 326] width 6 height 6
checkbox input "false"
click at [503, 322] on label at bounding box center [502, 325] width 6 height 6
click at [503, 323] on input "checkbox" at bounding box center [502, 326] width 6 height 6
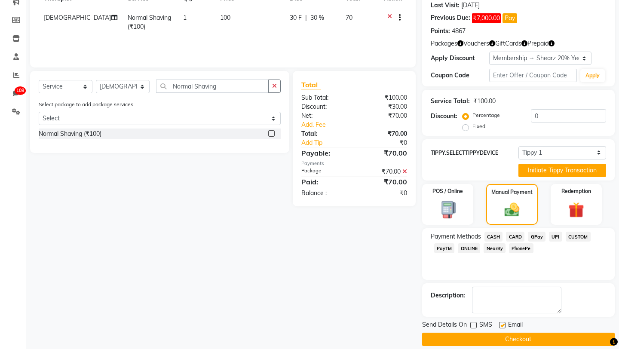
checkbox input "false"
click at [484, 333] on button "Checkout" at bounding box center [518, 339] width 193 height 13
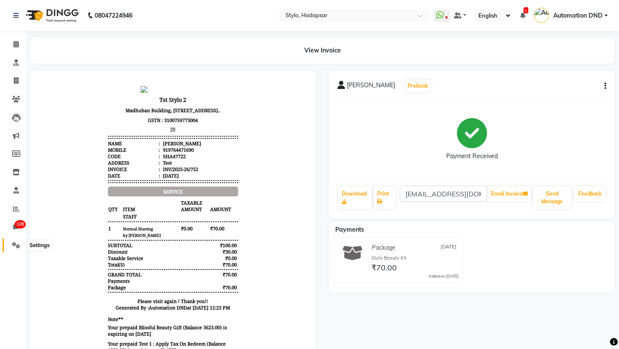
click at [14, 246] on icon at bounding box center [16, 245] width 8 height 6
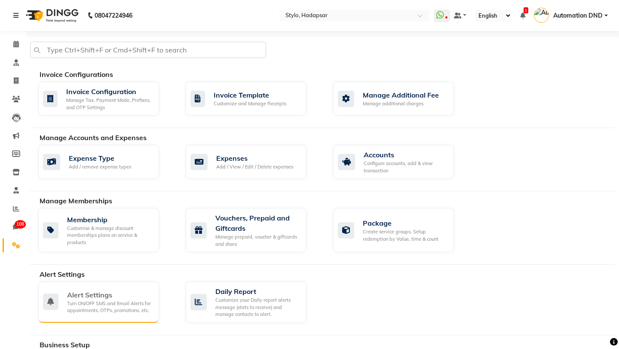
scroll to position [16, 0]
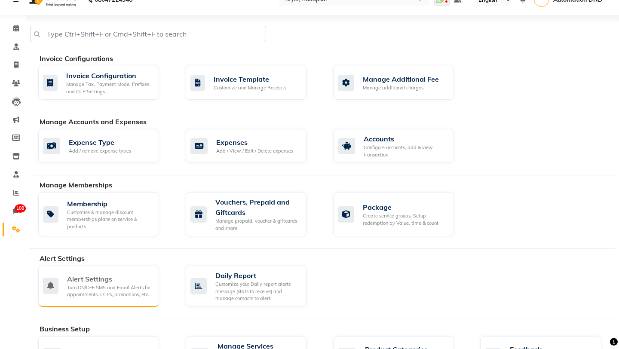
click at [106, 284] on div "Turn ON/OFF SMS and Email Alerts for appointments, OTPs, promotions, etc." at bounding box center [109, 291] width 85 height 14
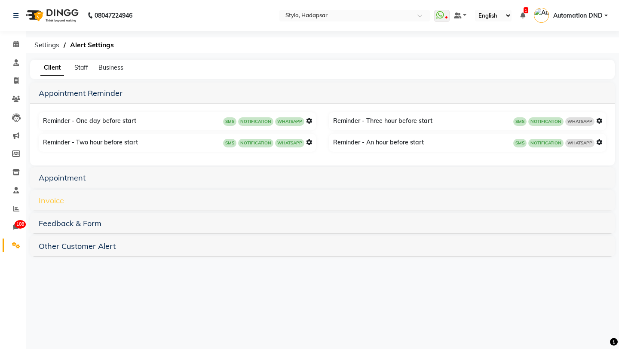
click at [50, 205] on link "Invoice" at bounding box center [51, 201] width 25 height 10
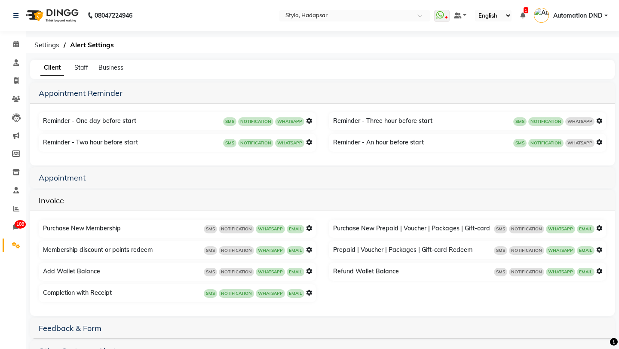
scroll to position [27, 0]
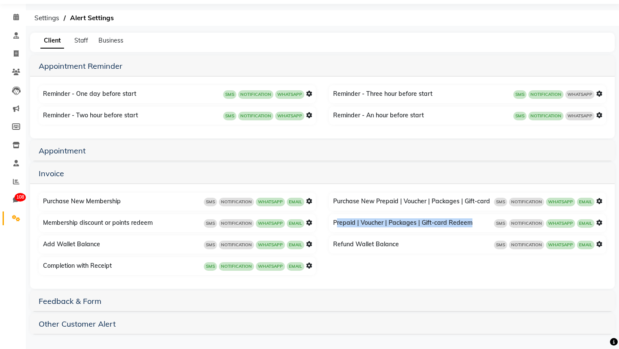
drag, startPoint x: 333, startPoint y: 221, endPoint x: 495, endPoint y: 224, distance: 161.6
click at [495, 224] on div "Prepaid | Voucher | Packages | Gift-card Redeem SMS NOTIFICATION WHATSAPP EMAIL" at bounding box center [468, 223] width 275 height 14
click at [308, 223] on icon at bounding box center [309, 223] width 6 height 6
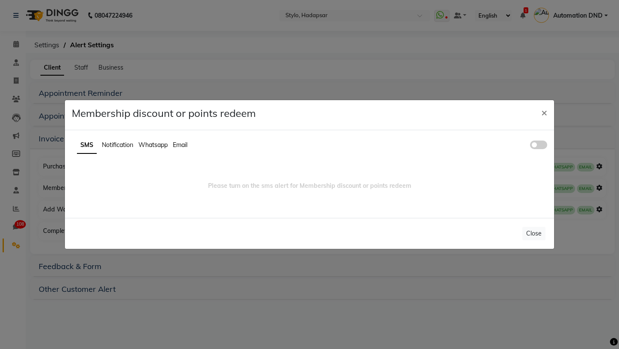
click at [153, 142] on span "Whatsapp" at bounding box center [152, 145] width 29 height 8
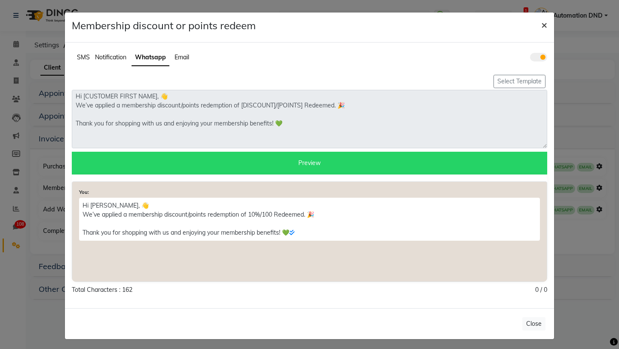
click at [542, 21] on span "×" at bounding box center [544, 24] width 6 height 13
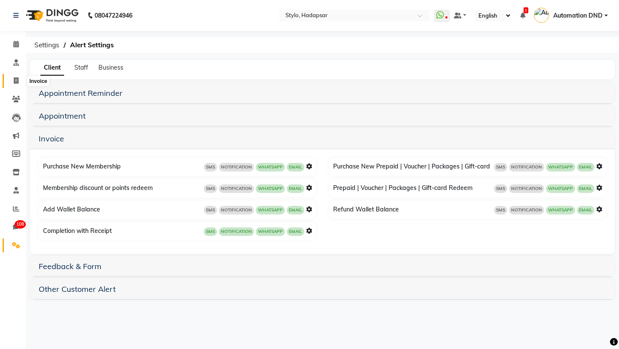
click at [15, 81] on icon at bounding box center [16, 80] width 5 height 6
select select "service"
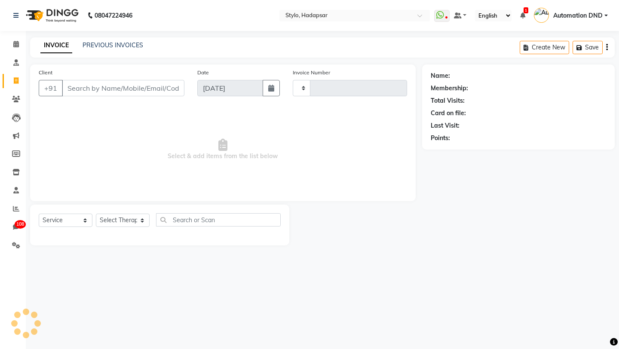
type input "753"
select select "157"
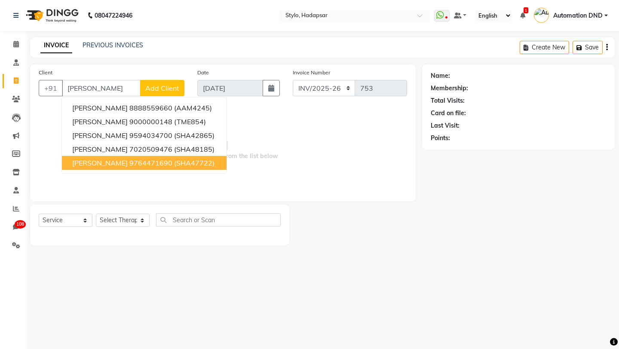
click at [129, 162] on ngb-highlight "9764471690" at bounding box center [150, 163] width 43 height 9
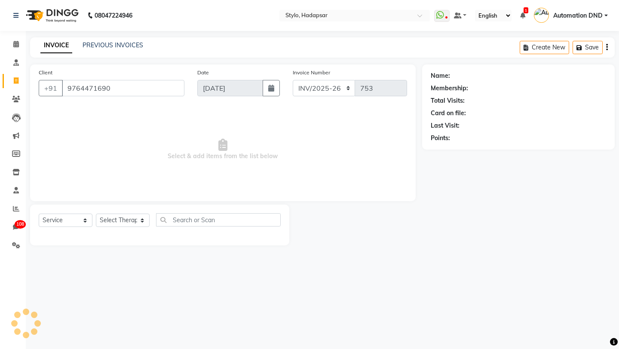
type input "9764471690"
select select "3: Object"
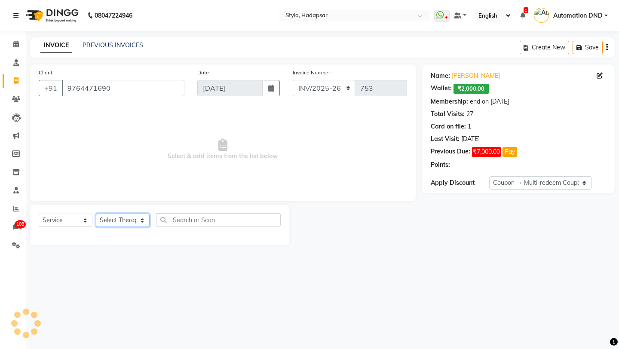
click at [110, 220] on select "Select Therapist aadi manav Abc testing abhi Admin A Amit Ankit magan Anuja ash…" at bounding box center [123, 220] width 54 height 13
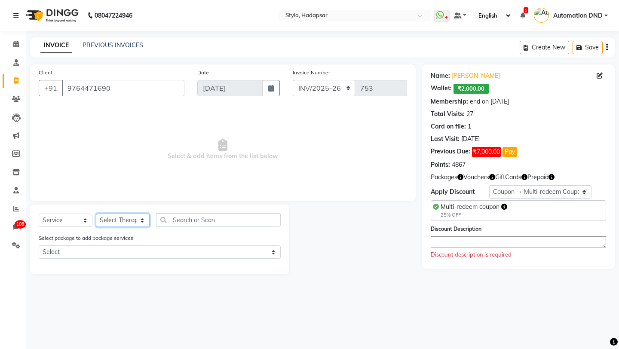
select select "502"
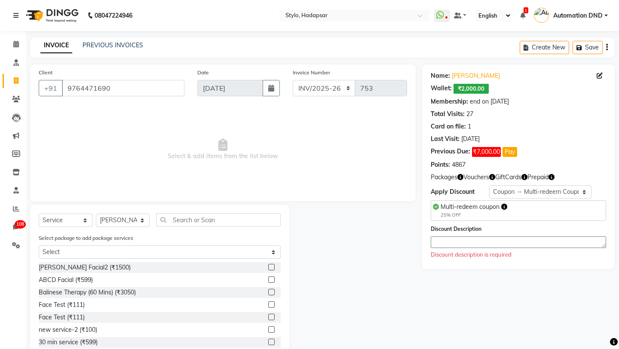
click at [273, 268] on label at bounding box center [271, 267] width 6 height 6
click at [273, 268] on input "checkbox" at bounding box center [271, 268] width 6 height 6
checkbox input "true"
select select "Z73944"
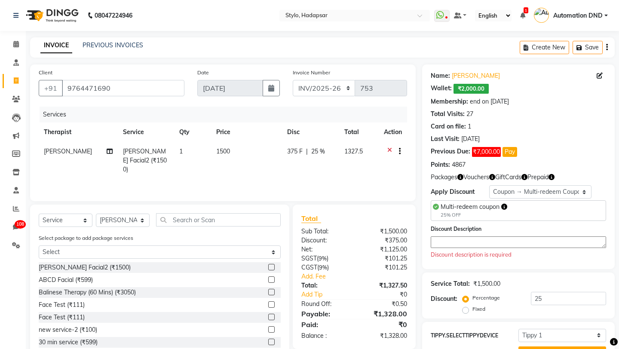
checkbox input "false"
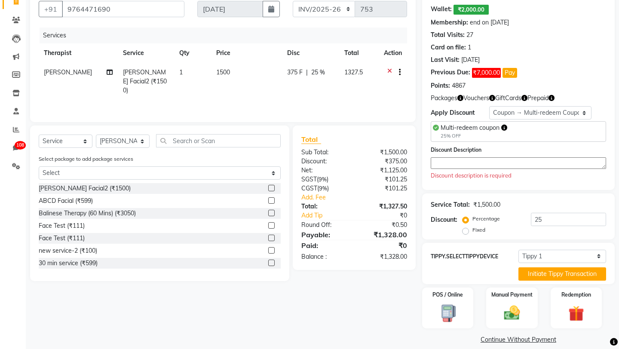
click at [561, 321] on div "Name: Ganesh P Wallet: ₹2,000.00 Membership: end on Aug 12, 2026 Total Visits: …" at bounding box center [521, 165] width 199 height 361
click at [561, 303] on div "Redemption" at bounding box center [575, 308] width 53 height 43
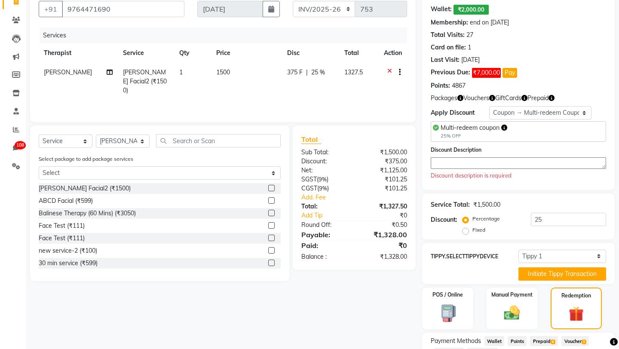
scroll to position [135, 0]
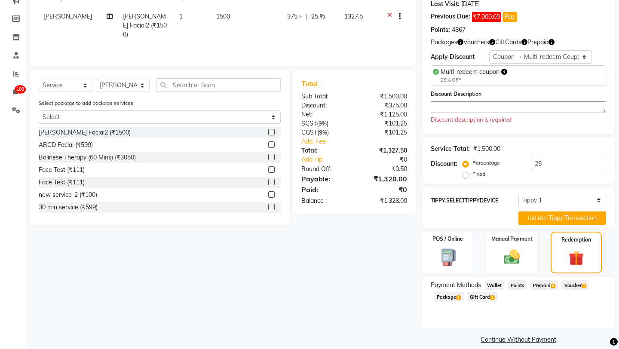
click at [452, 292] on span "Package 3" at bounding box center [449, 297] width 30 height 10
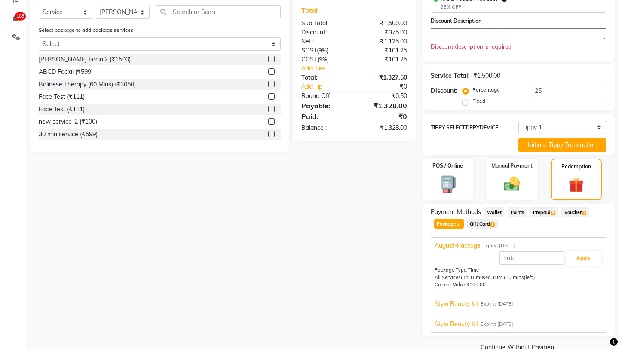
scroll to position [216, 0]
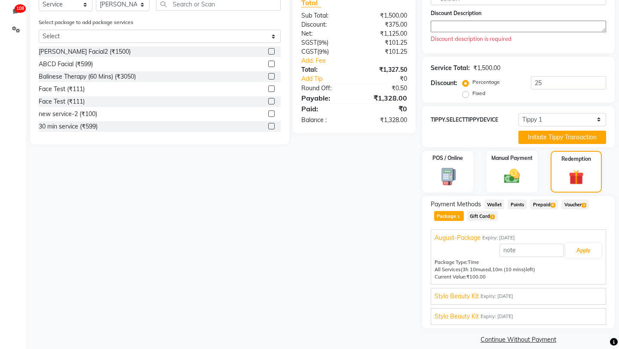
click at [456, 312] on span "Stylo Beauty Kit" at bounding box center [457, 316] width 44 height 9
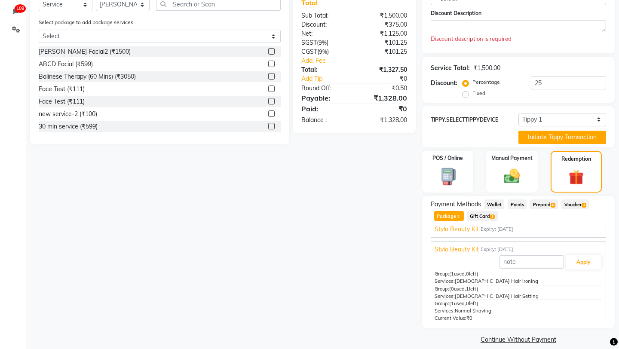
scroll to position [29, 0]
drag, startPoint x: 456, startPoint y: 286, endPoint x: 508, endPoint y: 286, distance: 52.0
click at [508, 292] on div "Services: Ladies Hair Setting" at bounding box center [519, 295] width 168 height 7
copy span "Ladies Hair Setting"
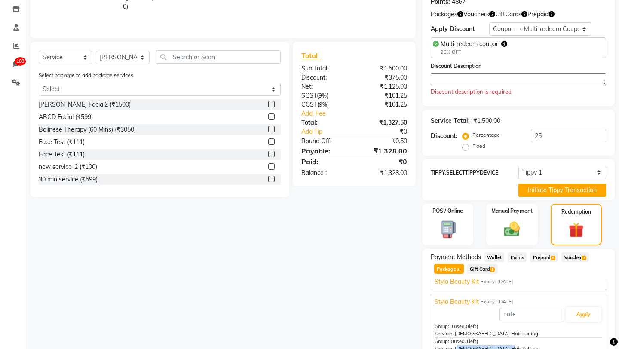
scroll to position [110, 0]
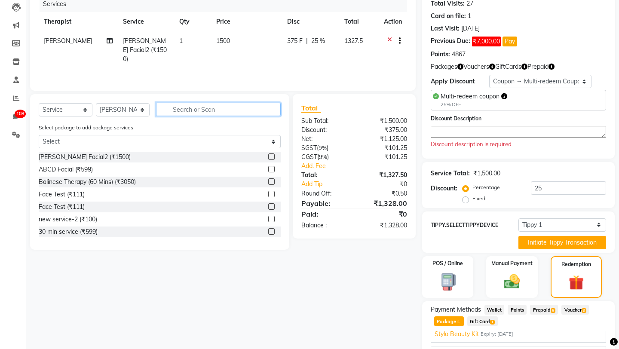
click at [187, 108] on input "text" at bounding box center [218, 109] width 125 height 13
paste input "Ladies Hair Setting"
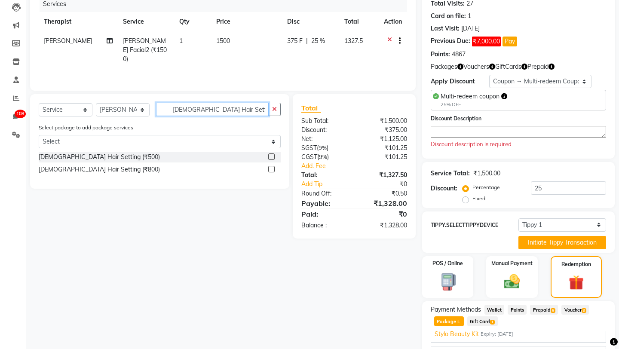
type input "Ladies Hair Setting"
click at [272, 168] on label at bounding box center [271, 169] width 6 height 6
click at [272, 168] on input "checkbox" at bounding box center [271, 170] width 6 height 6
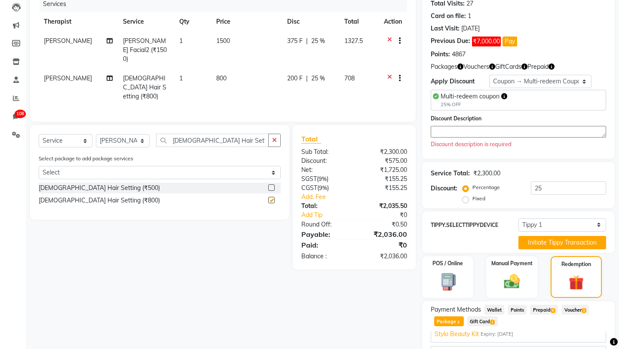
checkbox input "false"
click at [389, 34] on td at bounding box center [393, 49] width 28 height 37
click at [389, 37] on icon at bounding box center [389, 42] width 5 height 11
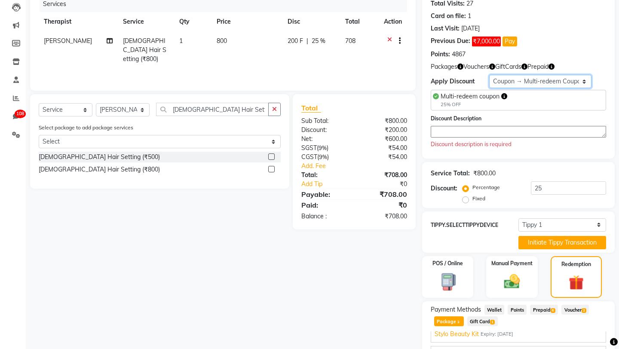
click at [511, 84] on select "Select Membership → April membership on stylo Membership → Shearz 20% Yearly Co…" at bounding box center [540, 81] width 102 height 13
select select "0:"
type input "0"
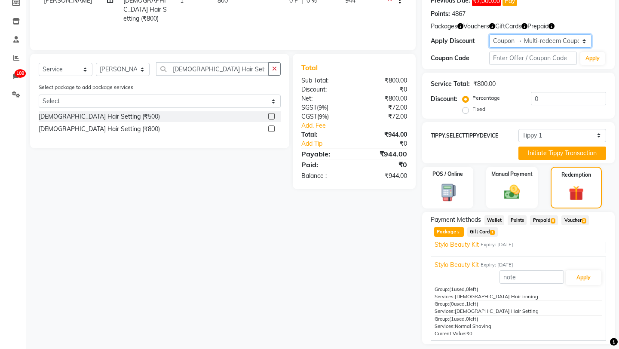
scroll to position [153, 0]
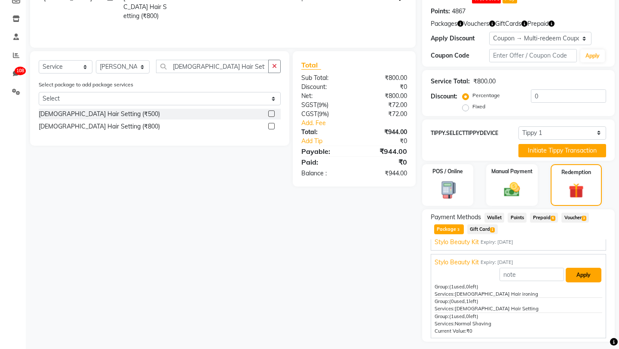
click at [579, 268] on button "Apply" at bounding box center [584, 275] width 36 height 15
type input "Stylo Beauty Kit"
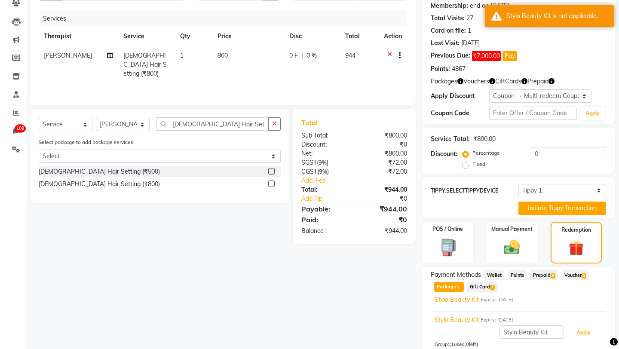
scroll to position [95, 0]
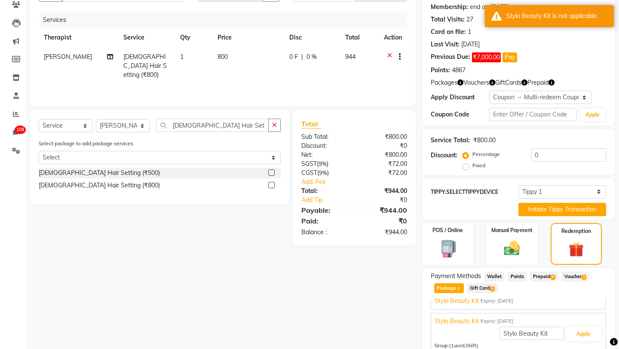
click at [271, 170] on label at bounding box center [271, 172] width 6 height 6
click at [271, 170] on input "checkbox" at bounding box center [271, 173] width 6 height 6
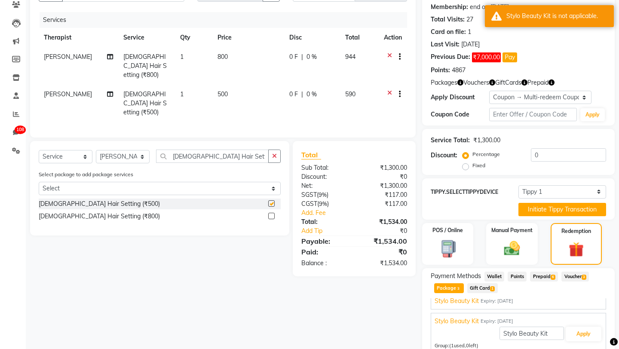
checkbox input "false"
click at [386, 53] on div at bounding box center [393, 57] width 18 height 11
click at [389, 55] on icon at bounding box center [389, 57] width 5 height 11
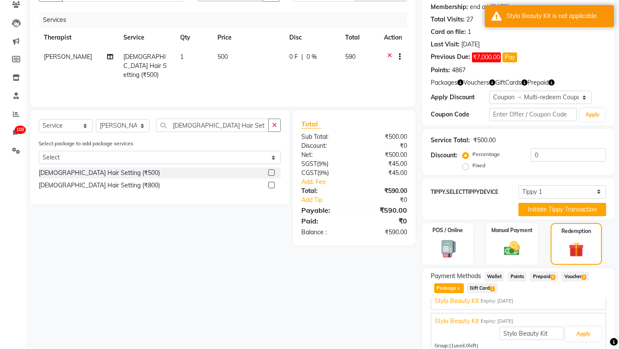
scroll to position [167, 0]
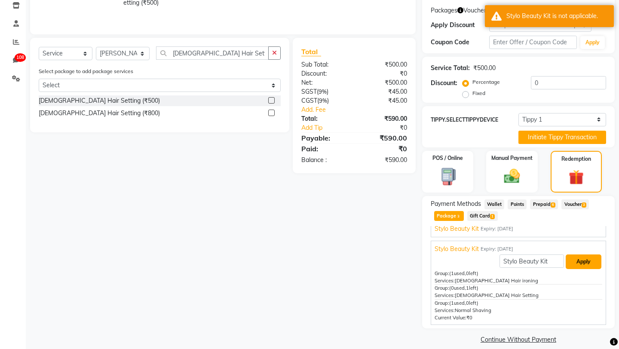
click at [590, 254] on button "Apply" at bounding box center [584, 261] width 36 height 15
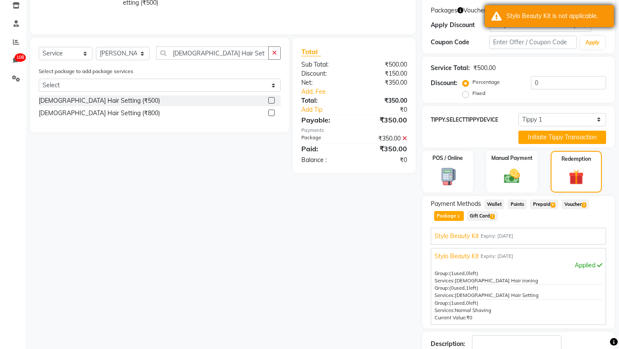
click at [546, 24] on div "Stylo Beauty Kit is not applicable." at bounding box center [549, 16] width 129 height 22
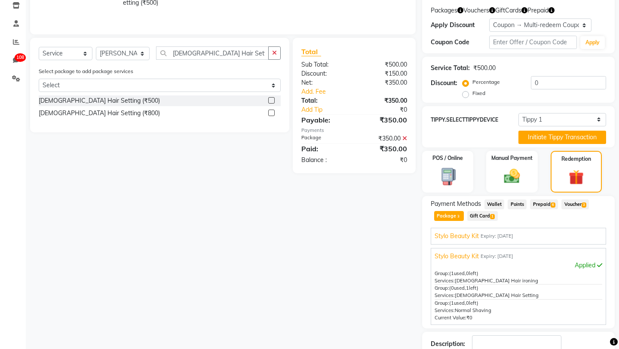
click at [403, 137] on icon at bounding box center [404, 138] width 5 height 6
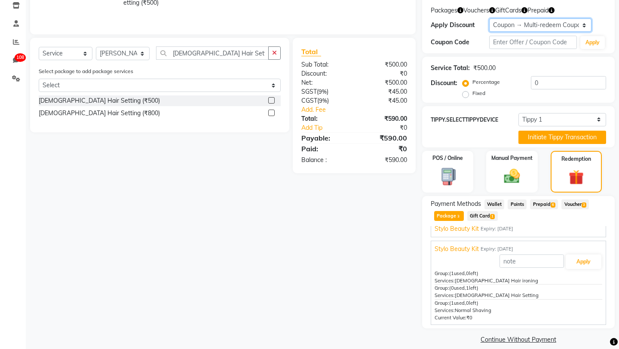
click at [514, 27] on select "Select Membership → April membership on stylo Membership → Shearz 20% Yearly Co…" at bounding box center [540, 24] width 102 height 13
select select "3: Object"
type input "25"
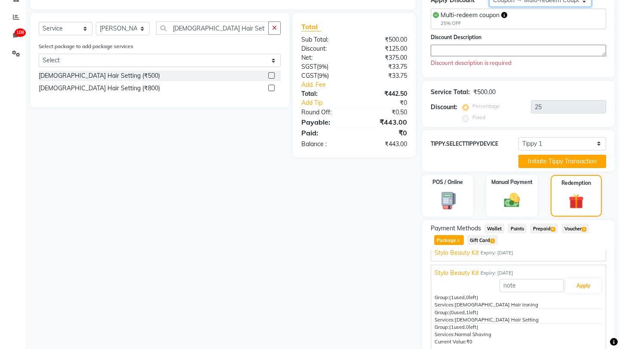
scroll to position [216, 0]
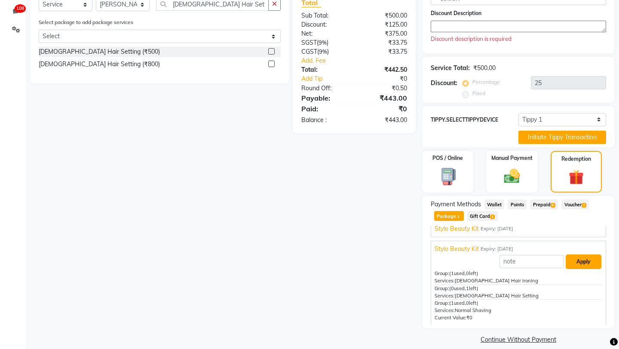
click at [577, 255] on button "Apply" at bounding box center [584, 261] width 36 height 15
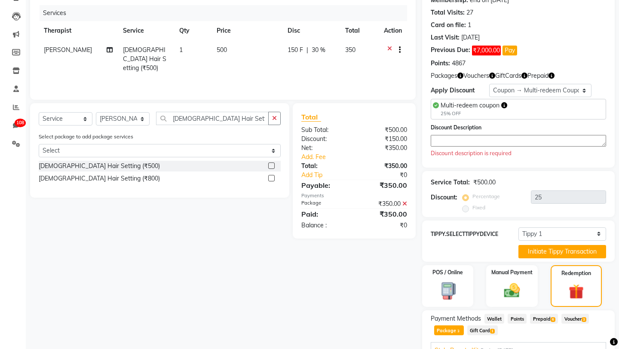
scroll to position [101, 0]
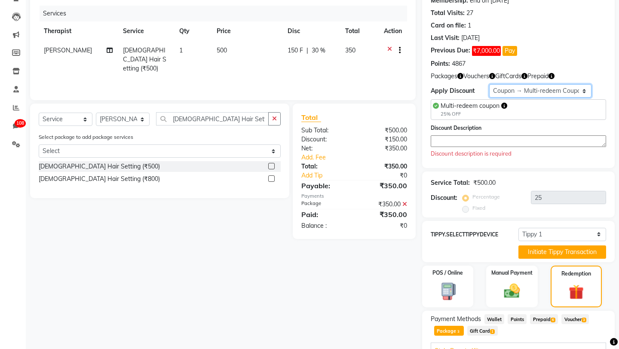
click at [493, 91] on select "Select Membership → April membership on stylo Membership → Shearz 20% Yearly Co…" at bounding box center [540, 90] width 102 height 13
select select "0:"
type input "0"
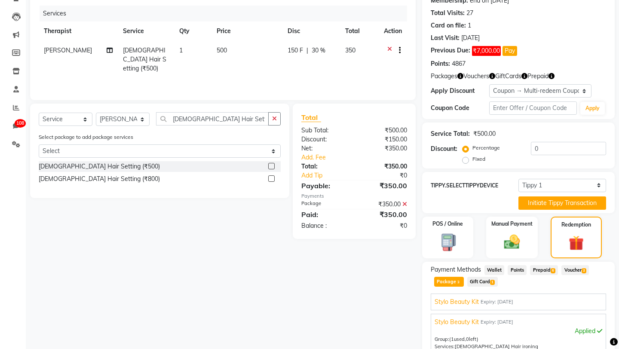
click at [404, 204] on icon at bounding box center [404, 204] width 5 height 6
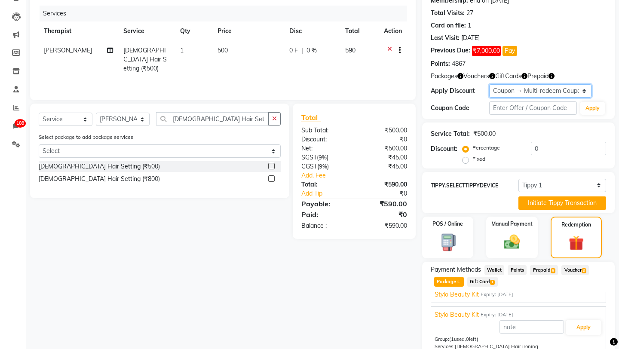
click at [535, 93] on select "Select Membership → April membership on stylo Membership → Shearz 20% Yearly Co…" at bounding box center [540, 90] width 102 height 13
select select "3: Object"
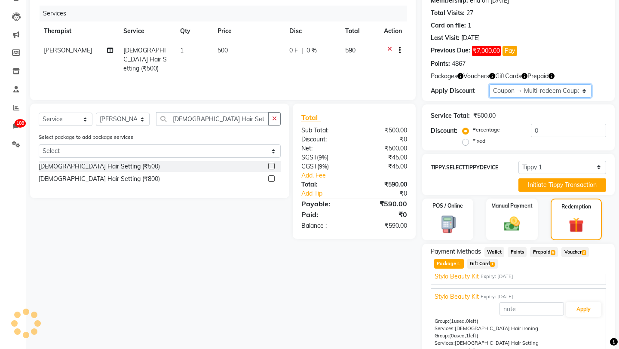
type input "25"
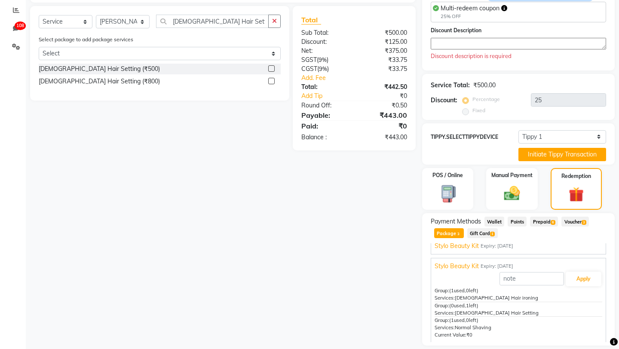
scroll to position [216, 0]
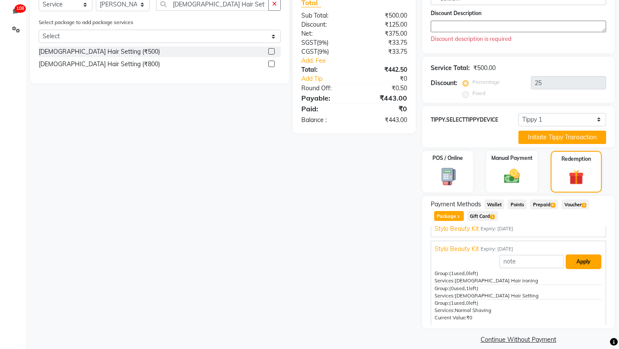
click at [582, 254] on button "Apply" at bounding box center [584, 261] width 36 height 15
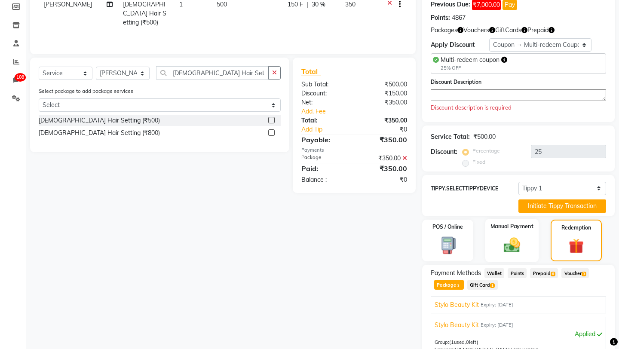
scroll to position [147, 0]
click at [405, 159] on icon at bounding box center [404, 159] width 5 height 6
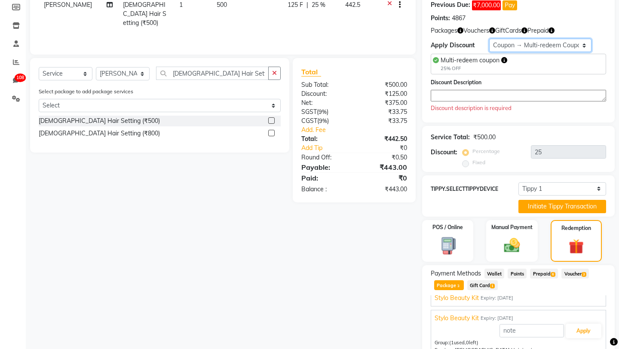
click at [498, 45] on select "Select Membership → April membership on stylo Membership → Shearz 20% Yearly Co…" at bounding box center [540, 45] width 102 height 13
select select "0:"
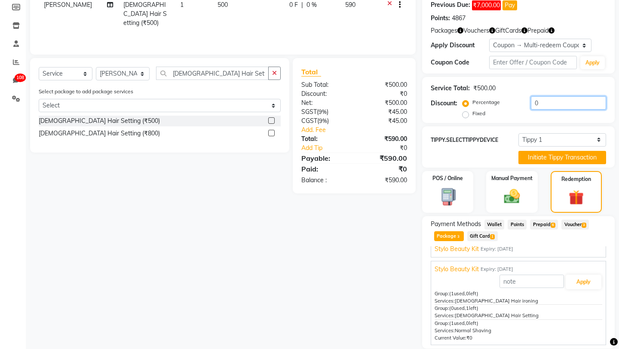
click at [535, 104] on input "0" at bounding box center [568, 102] width 75 height 13
type input "10"
click at [493, 114] on div "Name: Ganesh P Wallet: ₹2,000.00 Membership: end on Aug 12, 2026 Total Visits: …" at bounding box center [521, 142] width 199 height 448
click at [581, 275] on button "Apply" at bounding box center [584, 282] width 36 height 15
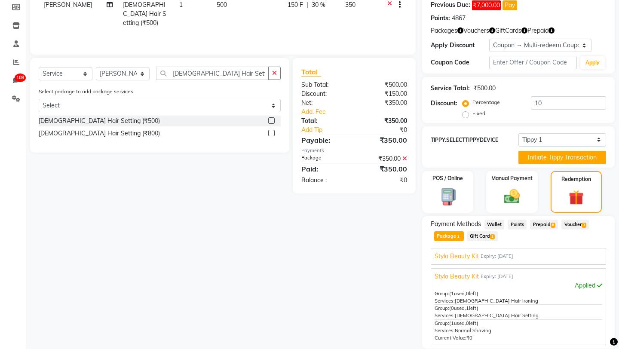
click at [404, 159] on icon at bounding box center [404, 159] width 5 height 6
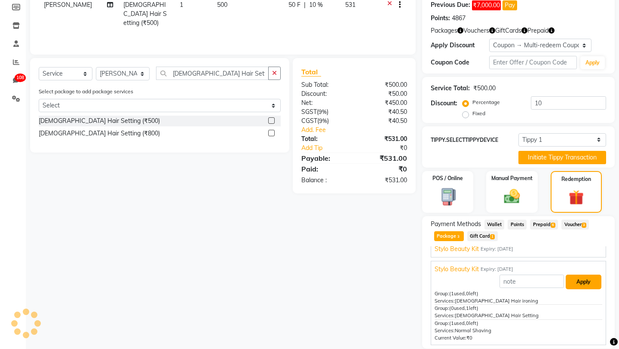
click at [576, 275] on button "Apply" at bounding box center [584, 282] width 36 height 15
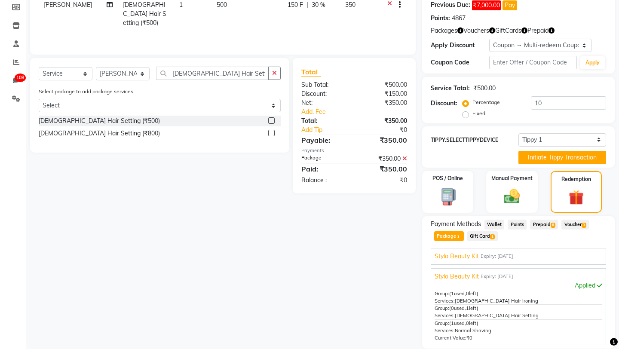
scroll to position [215, 0]
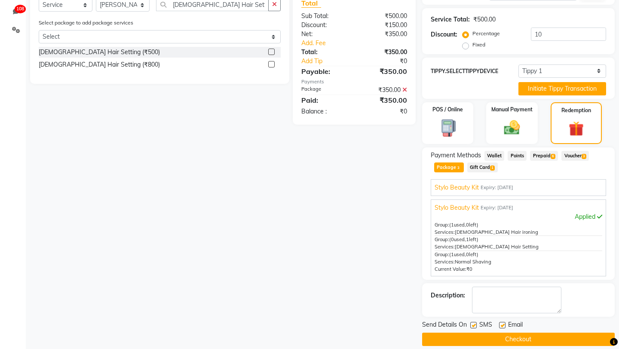
click at [475, 322] on label at bounding box center [473, 325] width 6 height 6
click at [475, 323] on input "checkbox" at bounding box center [473, 326] width 6 height 6
checkbox input "false"
click at [501, 322] on label at bounding box center [502, 325] width 6 height 6
click at [501, 323] on input "checkbox" at bounding box center [502, 326] width 6 height 6
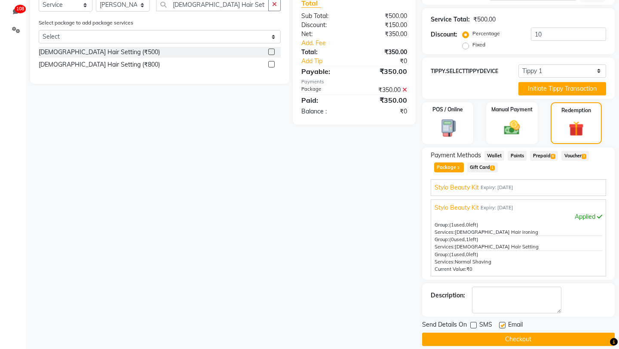
checkbox input "false"
click at [493, 320] on div "SMS" at bounding box center [484, 325] width 29 height 11
click at [483, 333] on button "Checkout" at bounding box center [518, 339] width 193 height 13
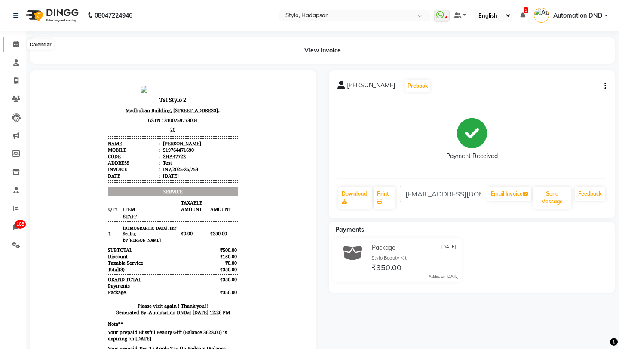
click at [11, 45] on span at bounding box center [16, 45] width 15 height 10
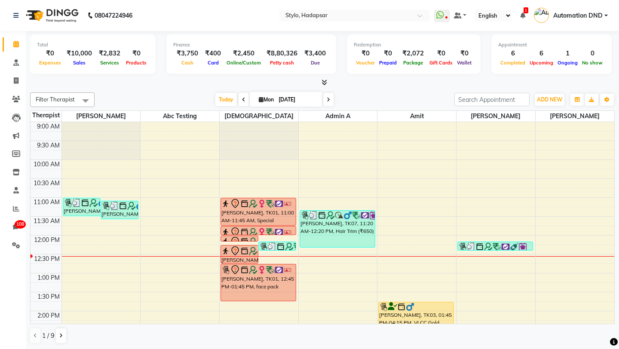
click at [558, 16] on span "Automation DND" at bounding box center [577, 15] width 49 height 9
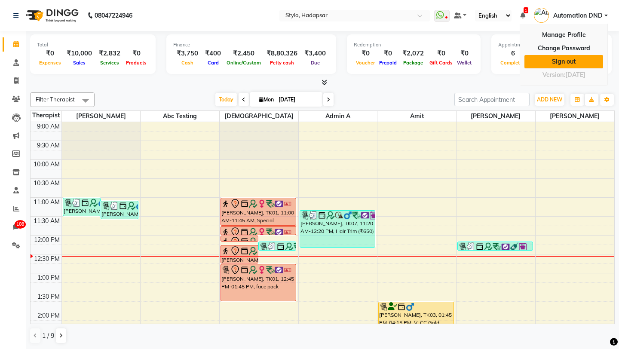
click at [553, 61] on link "Sign out" at bounding box center [563, 61] width 79 height 13
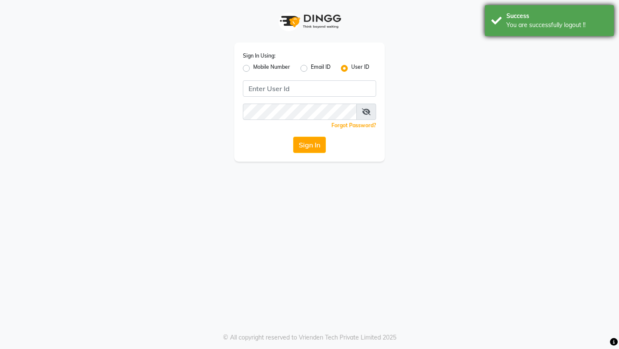
click at [522, 21] on div "You are successfully logout !!" at bounding box center [556, 25] width 101 height 9
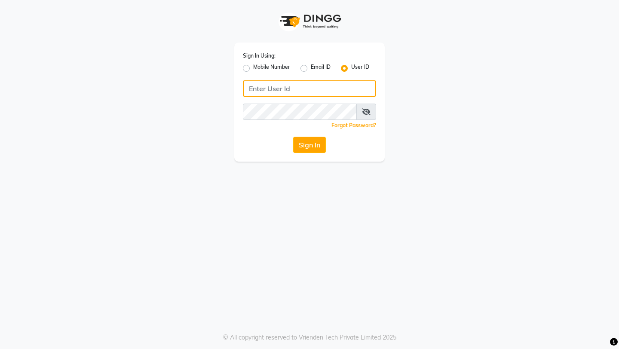
click at [320, 86] on input "Username" at bounding box center [309, 88] width 133 height 16
click at [311, 66] on label "Email ID" at bounding box center [321, 68] width 20 height 10
click at [311, 66] on input "Email ID" at bounding box center [314, 66] width 6 height 6
radio input "true"
radio input "false"
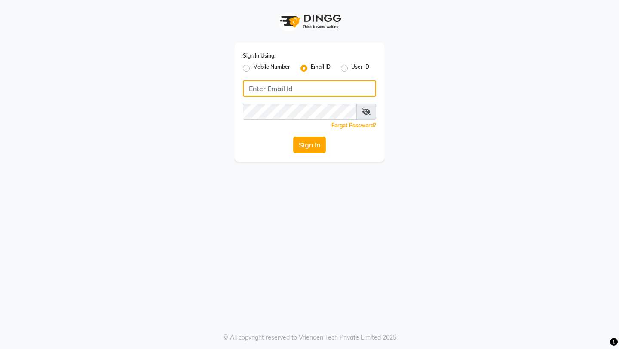
click at [290, 89] on input "Username" at bounding box center [309, 88] width 133 height 16
type input "a"
click at [351, 71] on label "User ID" at bounding box center [360, 68] width 18 height 10
click at [351, 69] on input "User ID" at bounding box center [354, 66] width 6 height 6
radio input "true"
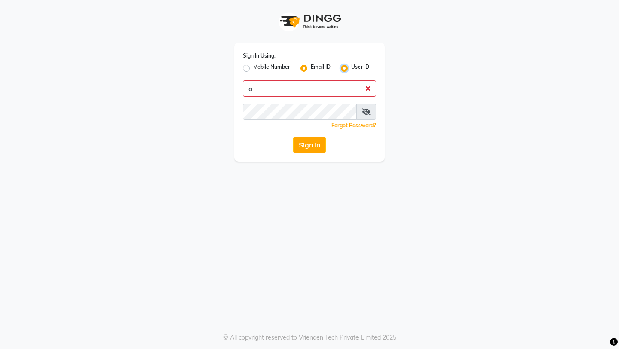
radio input "false"
click at [321, 83] on input "Username" at bounding box center [309, 88] width 133 height 16
type input "arsp"
click at [291, 137] on div "Sign In" at bounding box center [309, 145] width 133 height 16
click at [294, 137] on button "Sign In" at bounding box center [309, 145] width 33 height 16
